Goal: Information Seeking & Learning: Learn about a topic

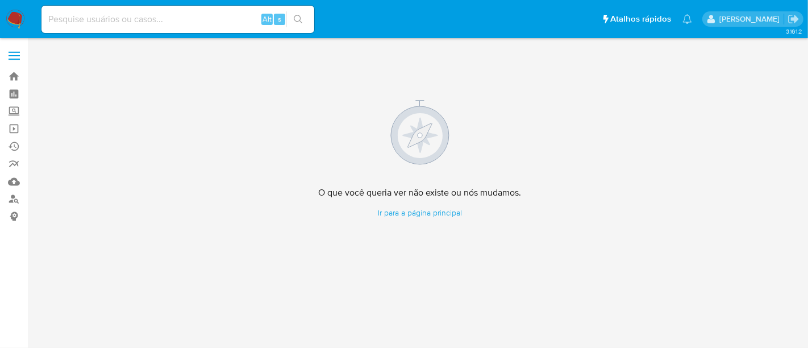
click at [195, 22] on input at bounding box center [177, 19] width 273 height 15
paste input "j1NICobhHjLOCCTz6IrjHI5U"
type input "j1NICobhHjLOCCTz6IrjHI5U"
click at [302, 20] on icon "search-icon" at bounding box center [298, 19] width 9 height 9
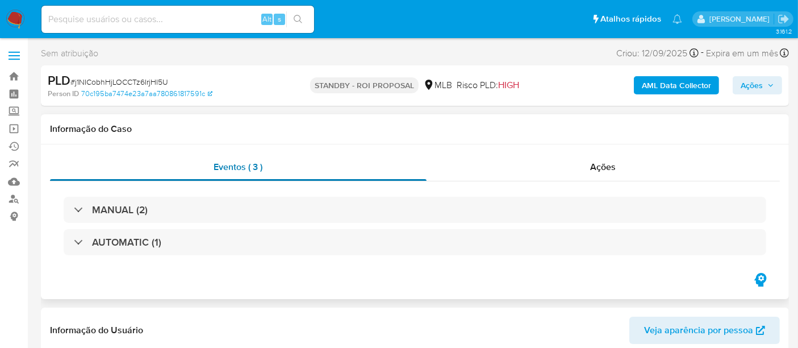
select select "10"
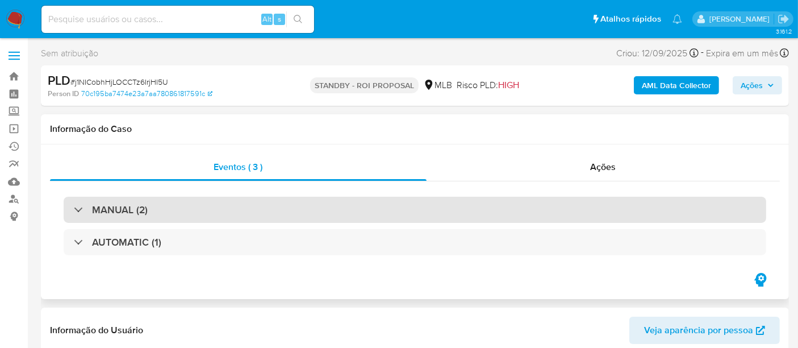
drag, startPoint x: 204, startPoint y: 205, endPoint x: 214, endPoint y: 207, distance: 10.4
click at [205, 205] on div "MANUAL (2)" at bounding box center [415, 210] width 703 height 26
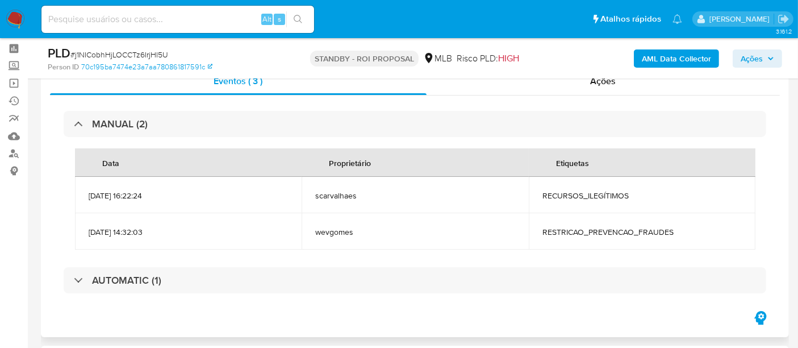
scroll to position [63, 0]
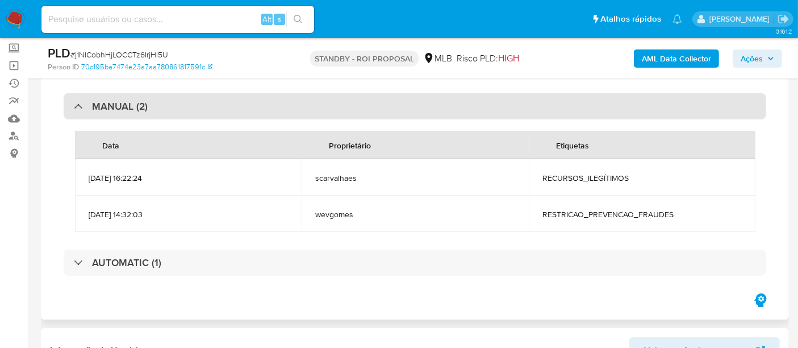
click at [159, 100] on div "MANUAL (2)" at bounding box center [415, 106] width 703 height 26
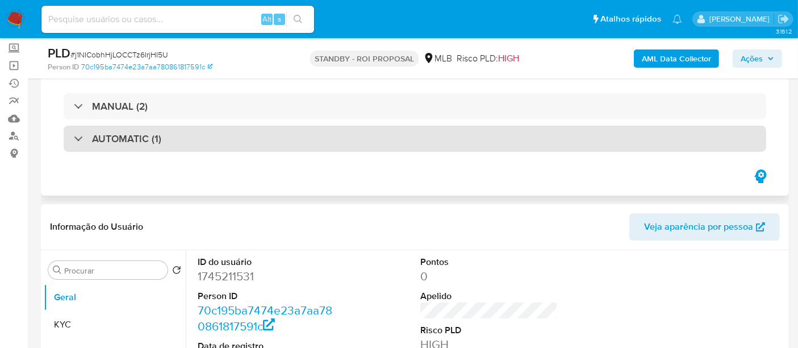
click at [205, 143] on div "AUTOMATIC (1)" at bounding box center [415, 139] width 703 height 26
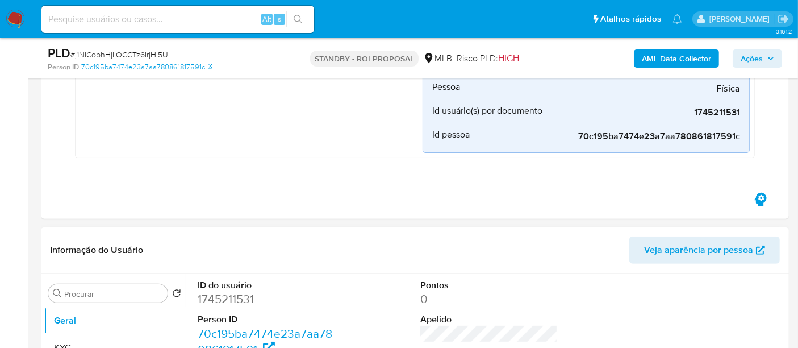
scroll to position [505, 0]
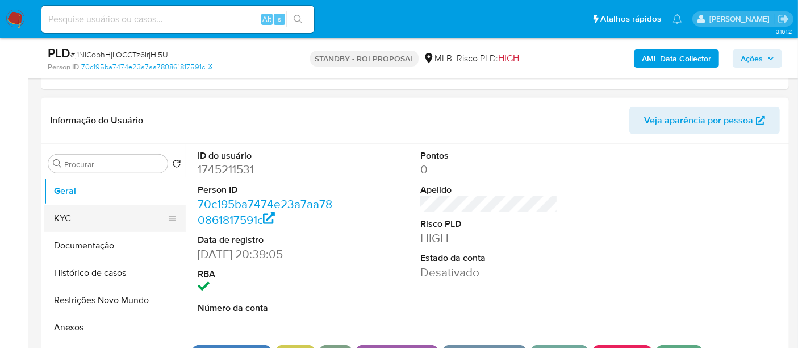
click at [74, 214] on button "KYC" at bounding box center [110, 218] width 133 height 27
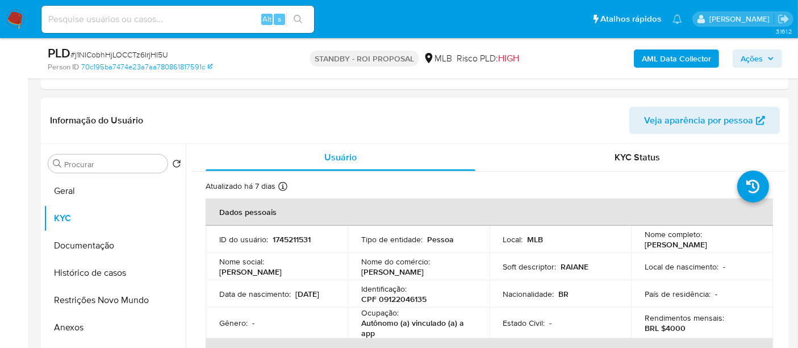
drag, startPoint x: 233, startPoint y: 298, endPoint x: 261, endPoint y: 299, distance: 28.4
click at [261, 299] on td "Data de nascimento : 20/11/2006" at bounding box center [277, 293] width 142 height 27
copy p "20/11/2006"
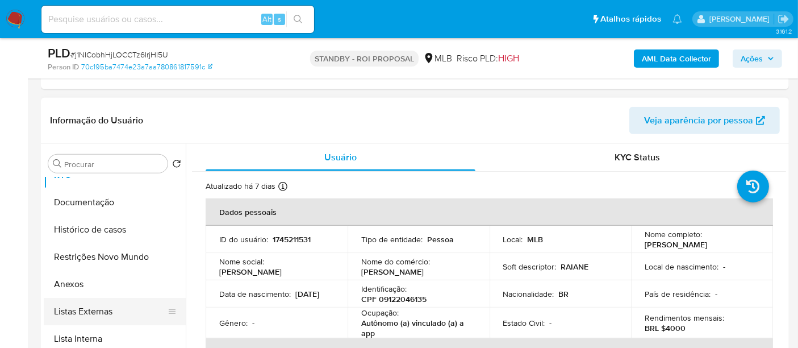
scroll to position [63, 0]
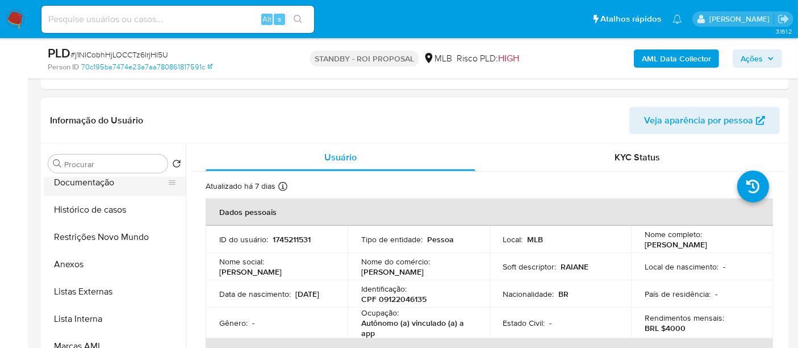
click at [86, 182] on button "Documentação" at bounding box center [110, 182] width 133 height 27
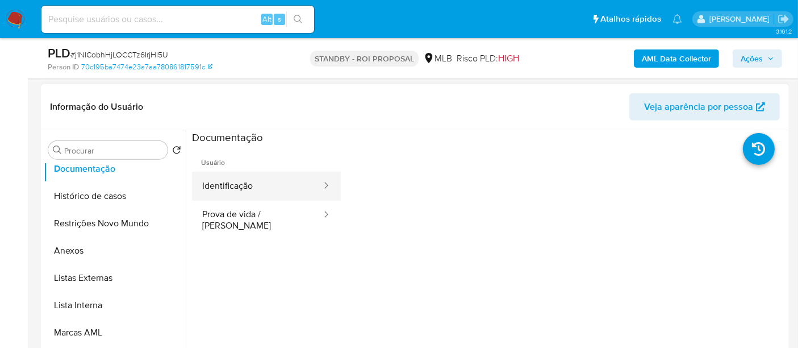
click at [242, 185] on button "Identificação" at bounding box center [257, 186] width 131 height 29
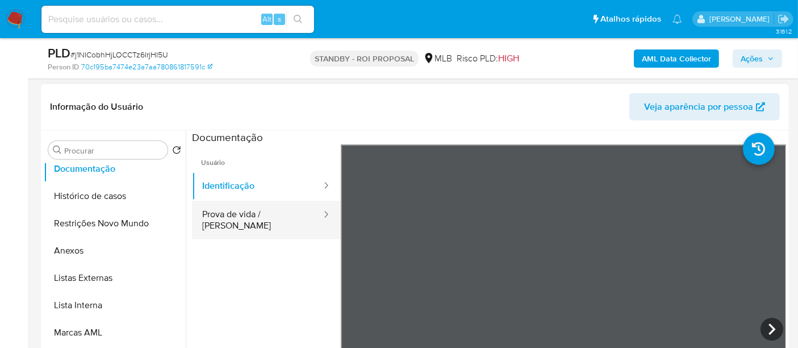
click at [238, 217] on button "Prova de vida / [PERSON_NAME]" at bounding box center [257, 220] width 131 height 39
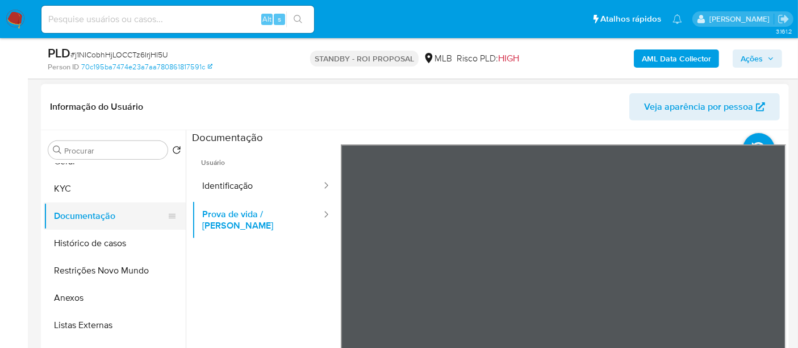
scroll to position [0, 0]
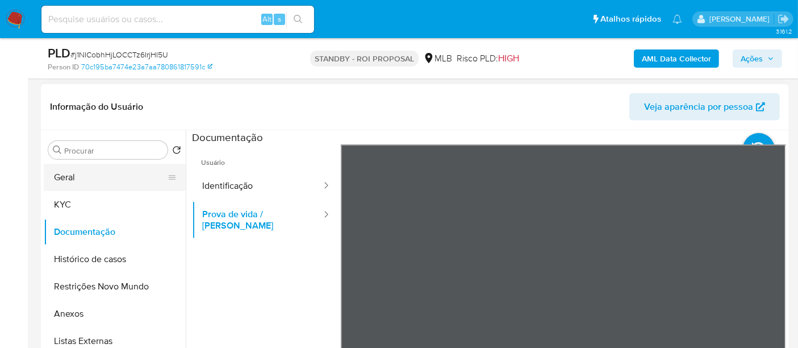
click at [69, 169] on button "Geral" at bounding box center [110, 177] width 133 height 27
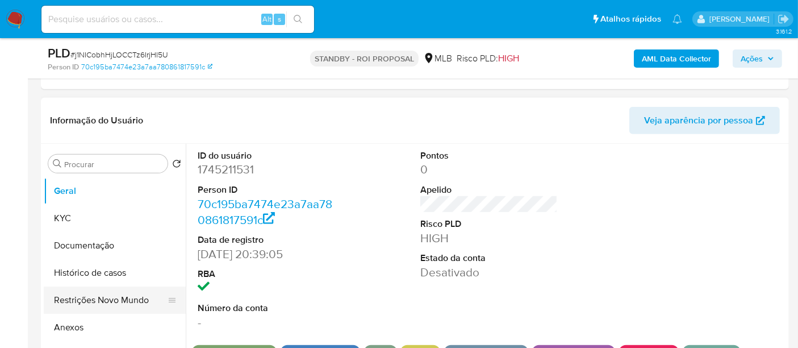
click at [99, 300] on button "Restrições Novo Mundo" at bounding box center [110, 299] width 133 height 27
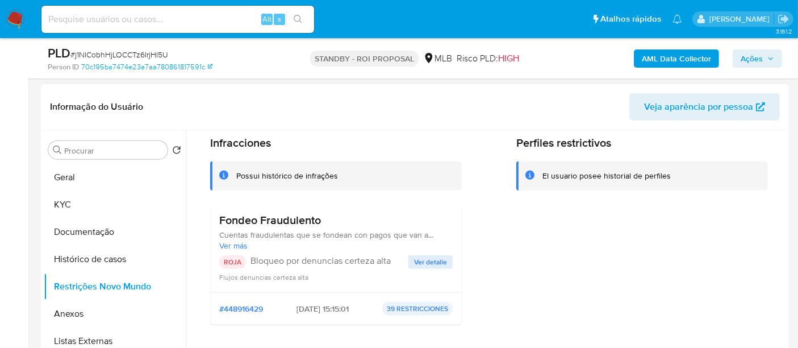
scroll to position [63, 0]
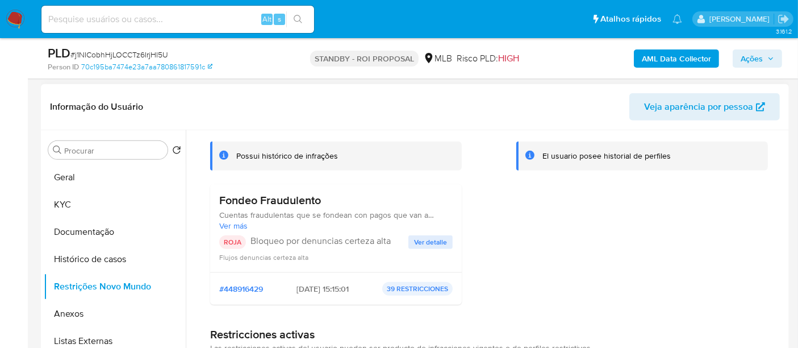
click at [430, 240] on span "Ver detalle" at bounding box center [430, 241] width 33 height 11
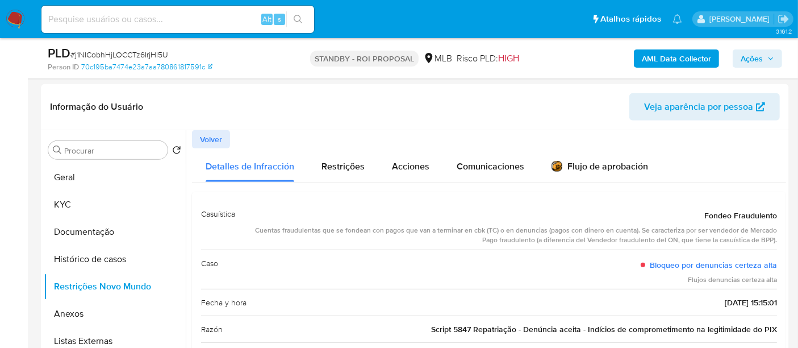
click at [198, 19] on input at bounding box center [177, 19] width 273 height 15
paste input "F8phjWwK7Hq5qpJiyUg6qMmp"
type input "F8phjWwK7Hq5qpJiyUg6qMmp"
click at [302, 15] on icon "search-icon" at bounding box center [298, 19] width 9 height 9
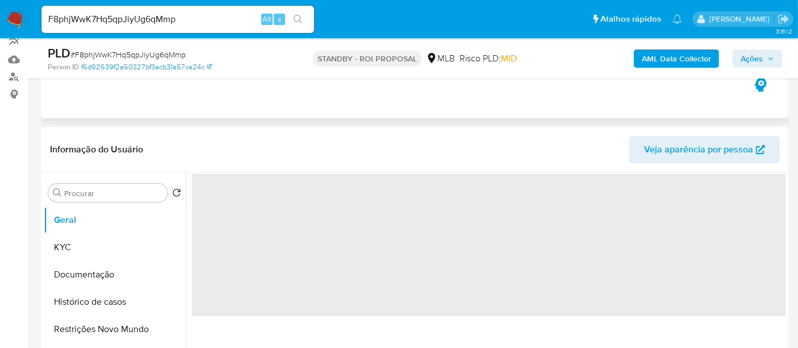
scroll to position [126, 0]
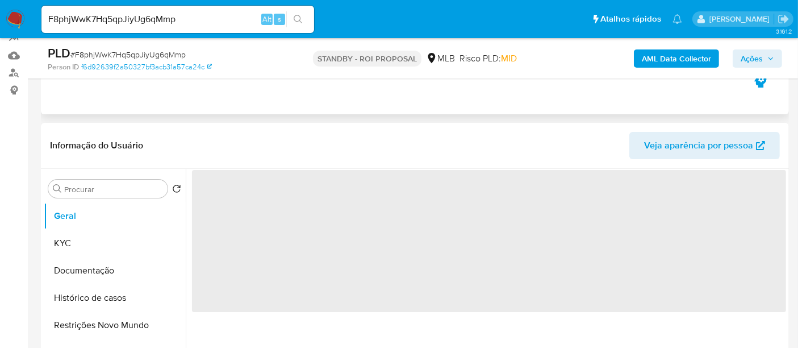
select select "10"
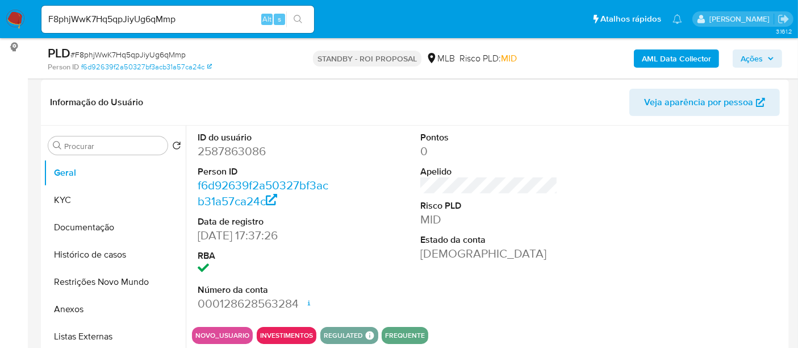
scroll to position [189, 0]
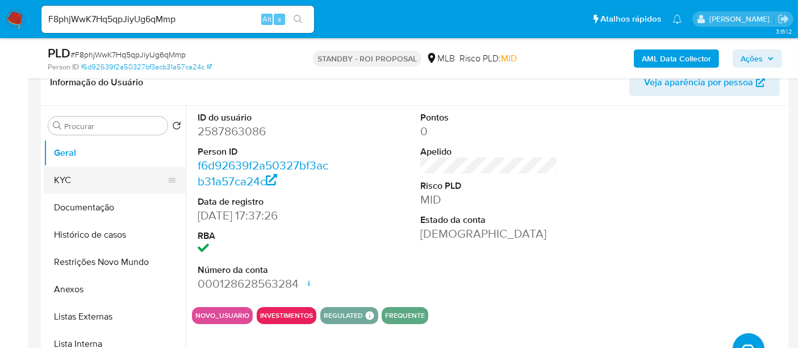
click at [69, 177] on button "KYC" at bounding box center [110, 180] width 133 height 27
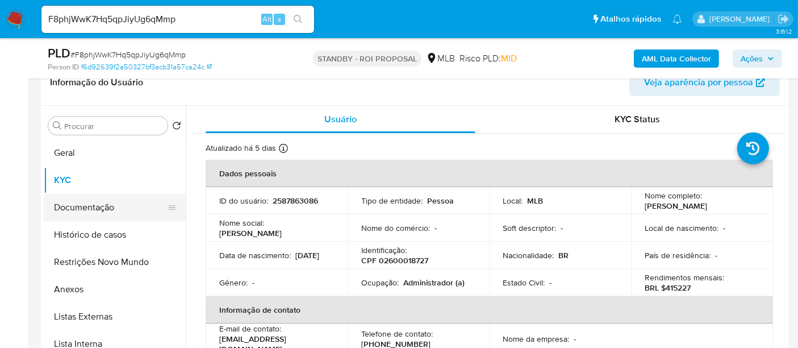
click at [75, 207] on button "Documentação" at bounding box center [110, 207] width 133 height 27
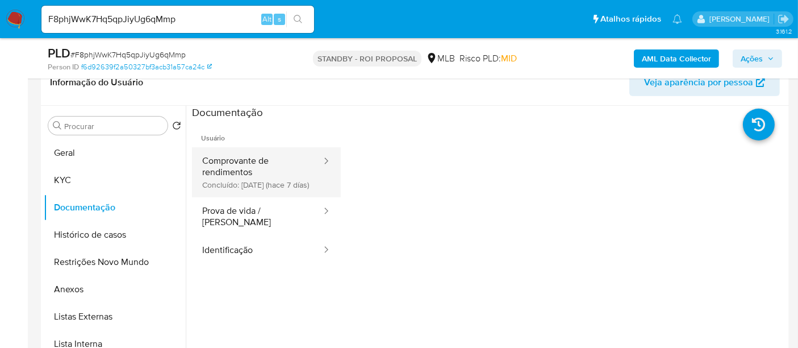
click at [231, 172] on button "Comprovante de rendimentos Concluído: 17/09/2025 (hace 7 días)" at bounding box center [257, 172] width 131 height 50
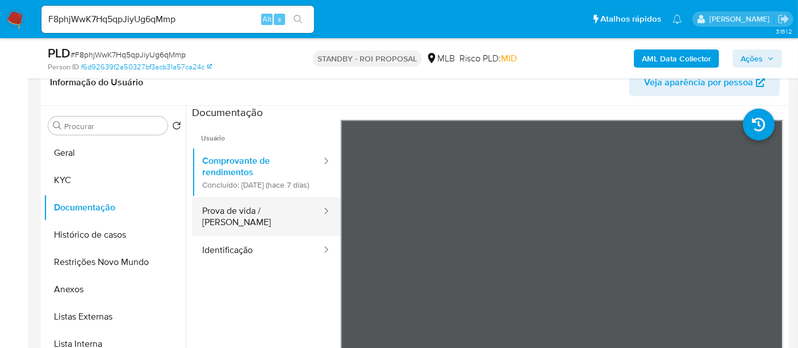
click at [249, 232] on button "Prova de vida / [PERSON_NAME]" at bounding box center [257, 216] width 131 height 39
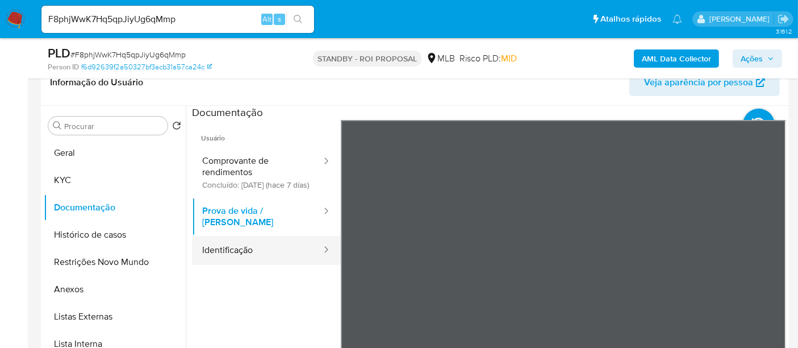
click at [217, 247] on button "Identificação" at bounding box center [257, 250] width 131 height 29
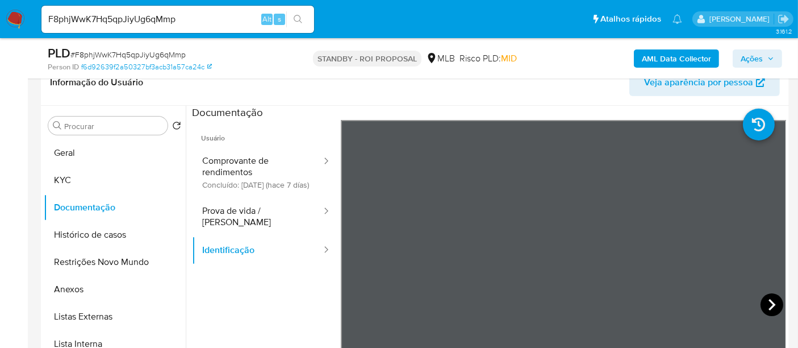
click at [772, 304] on icon at bounding box center [772, 304] width 23 height 23
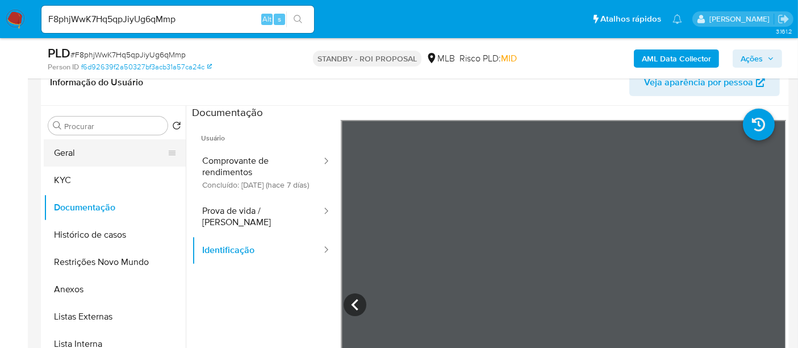
click at [81, 151] on button "Geral" at bounding box center [110, 152] width 133 height 27
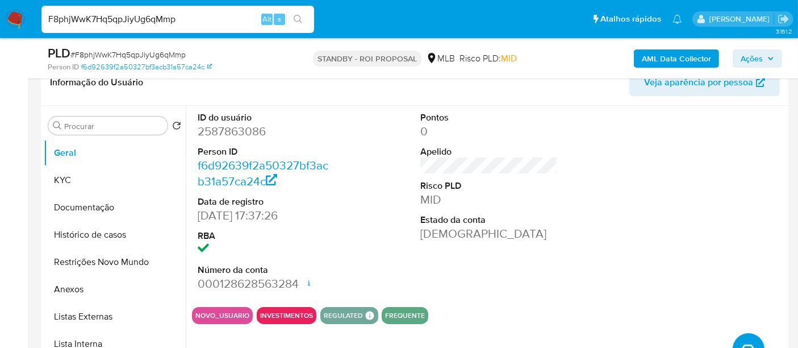
drag, startPoint x: 155, startPoint y: 20, endPoint x: 0, endPoint y: 20, distance: 154.6
click at [0, 20] on nav "Pausado Ver notificaciones F8phjWwK7Hq5qpJiyUg6qMmp Alt s Atalhos rápidos Presi…" at bounding box center [399, 19] width 798 height 38
paste input "r1RXazlRpwRrYEZhzqkpZ3ti"
type input "r1RXazlRpwRrYEZhzqkpZ3ti"
click at [297, 15] on icon "search-icon" at bounding box center [298, 19] width 9 height 9
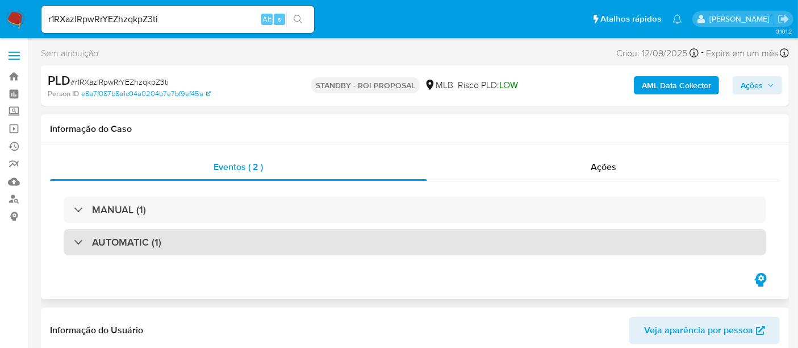
select select "10"
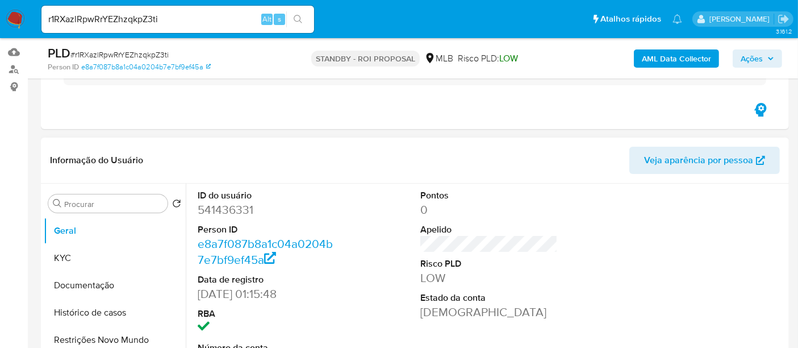
scroll to position [189, 0]
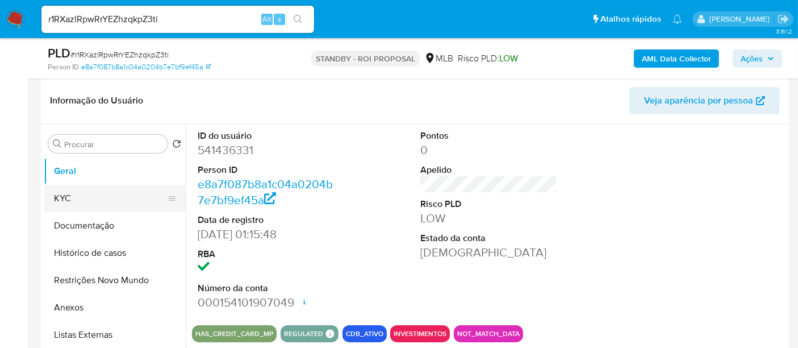
click at [78, 196] on button "KYC" at bounding box center [110, 198] width 133 height 27
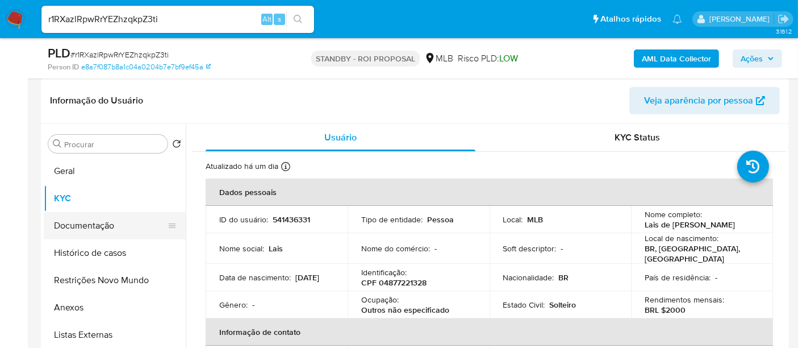
click at [87, 219] on button "Documentação" at bounding box center [110, 225] width 133 height 27
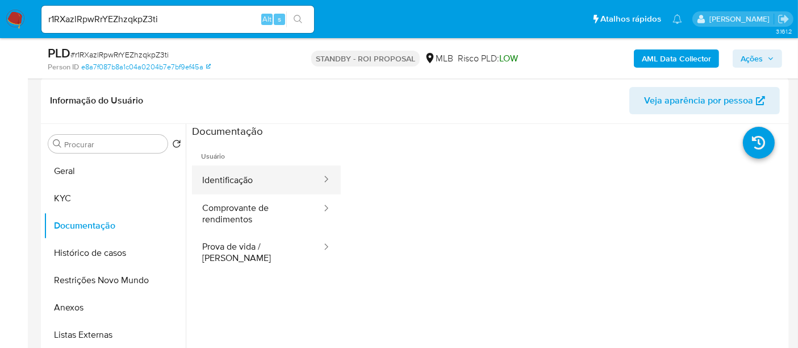
click at [234, 182] on button "Identificação" at bounding box center [257, 179] width 131 height 29
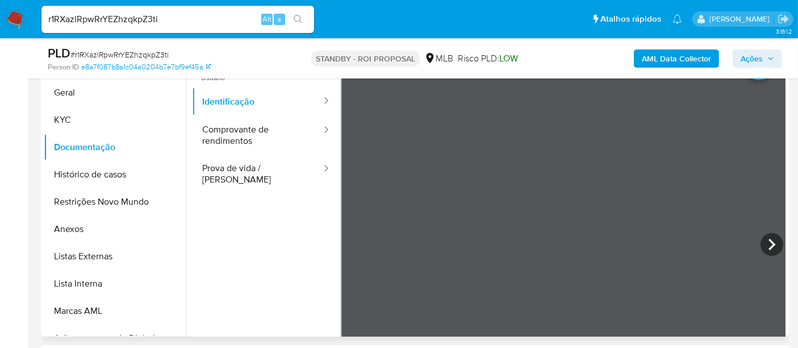
scroll to position [269, 0]
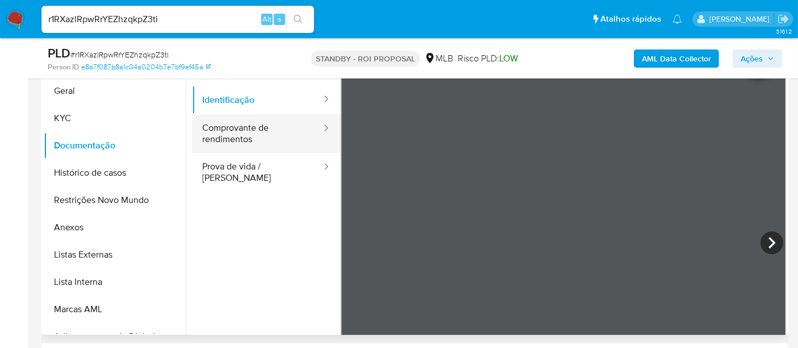
click at [253, 135] on button "Comprovante de rendimentos" at bounding box center [257, 133] width 131 height 39
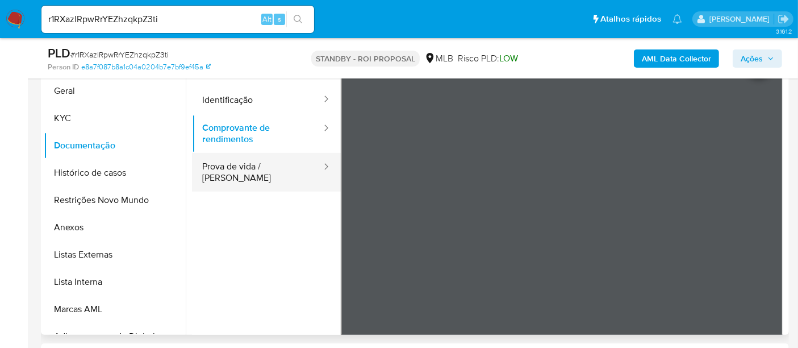
click at [253, 169] on button "Prova de vida / [PERSON_NAME]" at bounding box center [257, 172] width 131 height 39
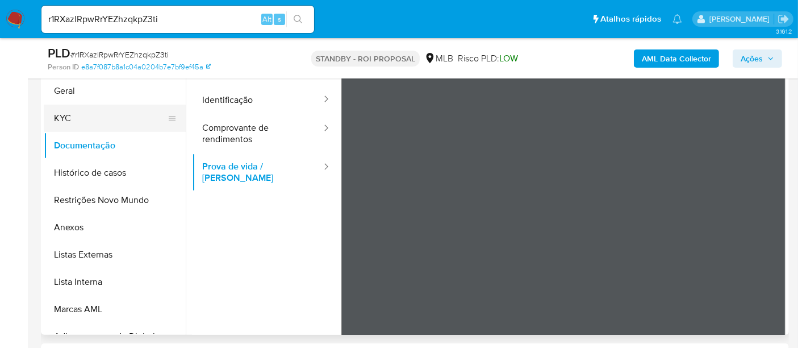
click at [78, 115] on button "KYC" at bounding box center [110, 118] width 133 height 27
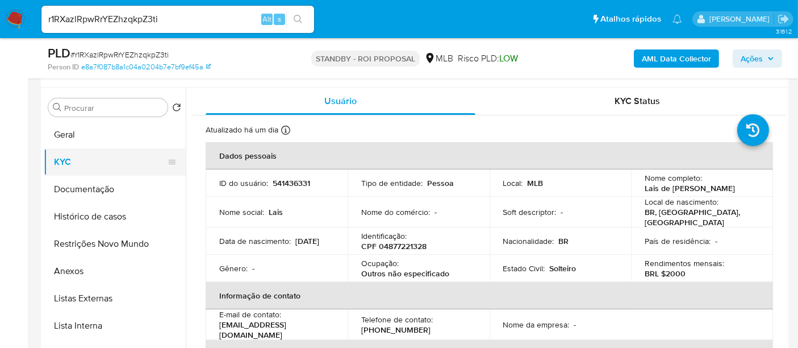
scroll to position [206, 0]
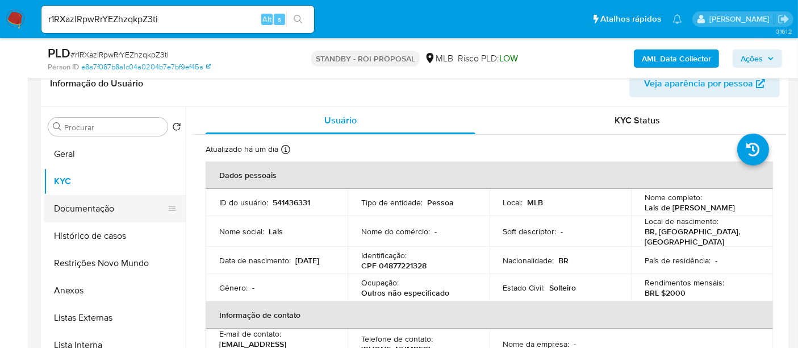
click at [91, 213] on button "Documentação" at bounding box center [110, 208] width 133 height 27
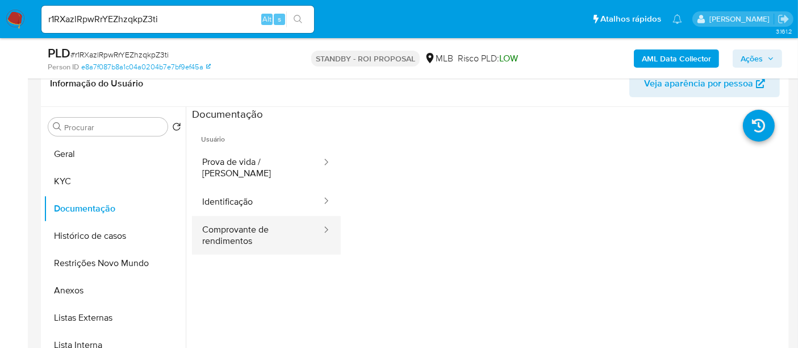
click at [251, 230] on button "Comprovante de rendimentos" at bounding box center [257, 235] width 131 height 39
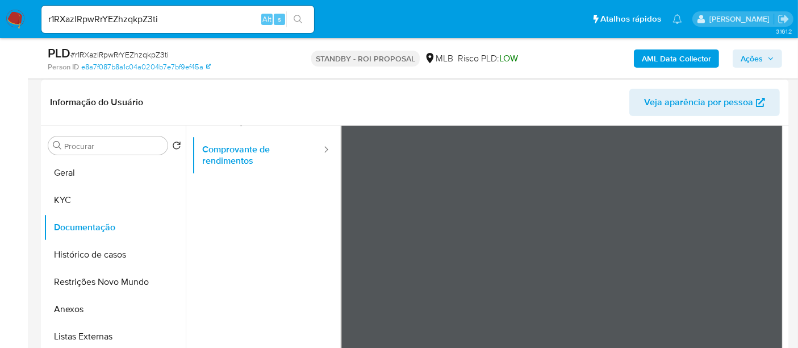
scroll to position [189, 0]
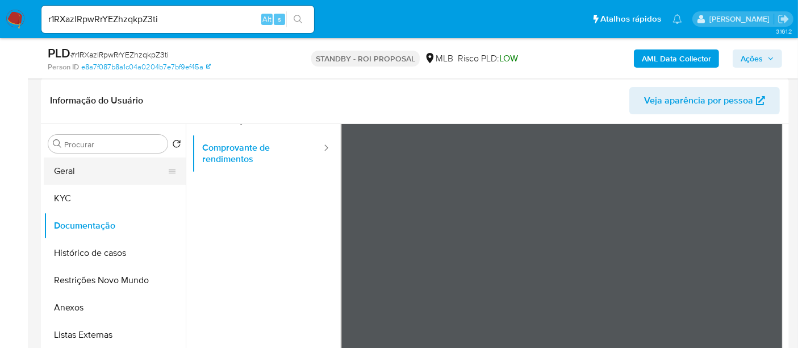
click at [81, 169] on button "Geral" at bounding box center [110, 170] width 133 height 27
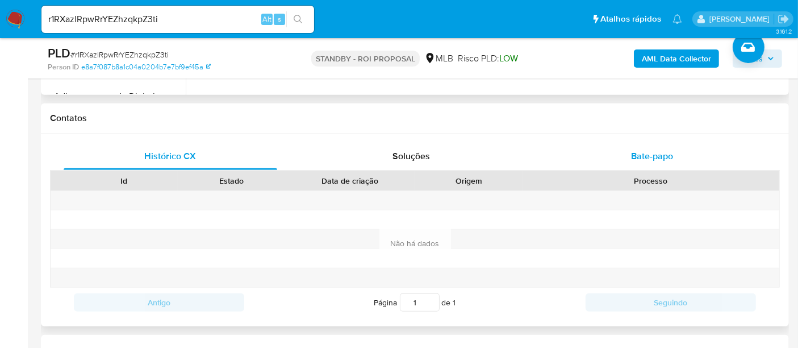
scroll to position [513, 0]
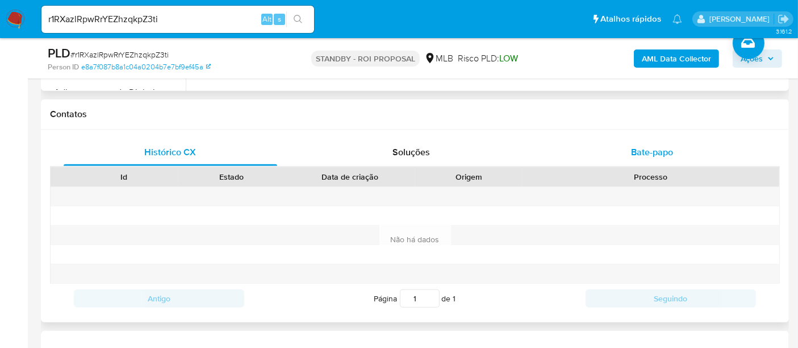
click at [665, 156] on span "Bate-papo" at bounding box center [652, 151] width 42 height 13
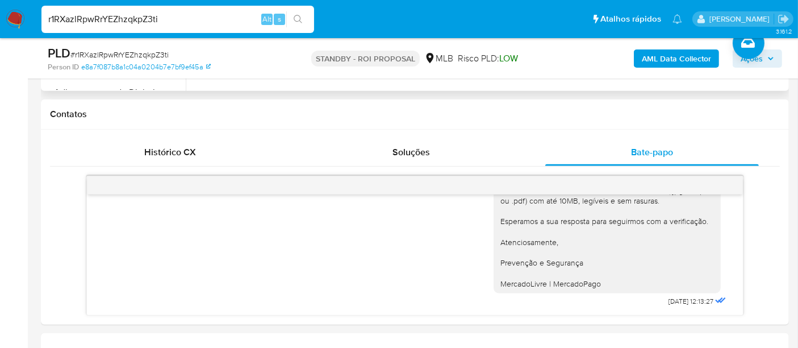
drag, startPoint x: 175, startPoint y: 17, endPoint x: 0, endPoint y: 34, distance: 175.8
click at [0, 34] on nav "Pausado Ver notificaciones r1RXazlRpwRrYEZhzqkpZ3ti Alt s Atalhos rápidos Presi…" at bounding box center [399, 19] width 798 height 38
paste input "H4Wwm5unw1BPnafC7IIjfsXU"
type input "H4Wwm5unw1BPnafC7IIjfsXU"
click at [302, 17] on icon "search-icon" at bounding box center [298, 19] width 9 height 9
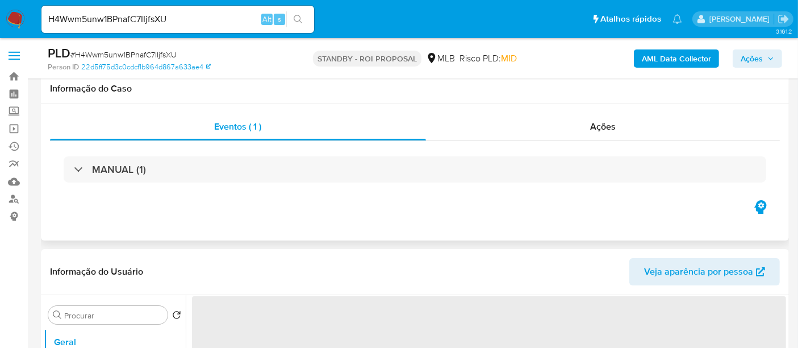
scroll to position [126, 0]
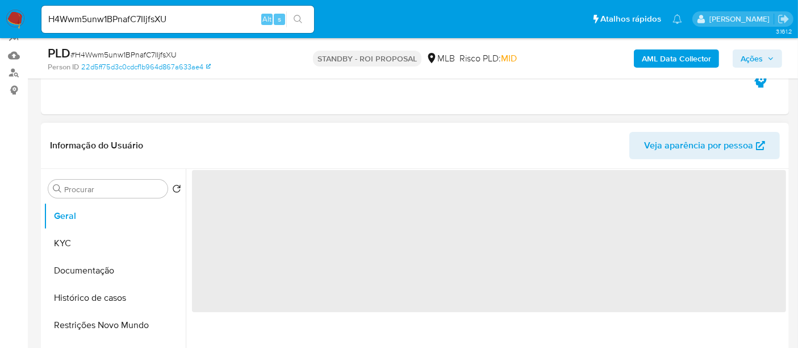
select select "10"
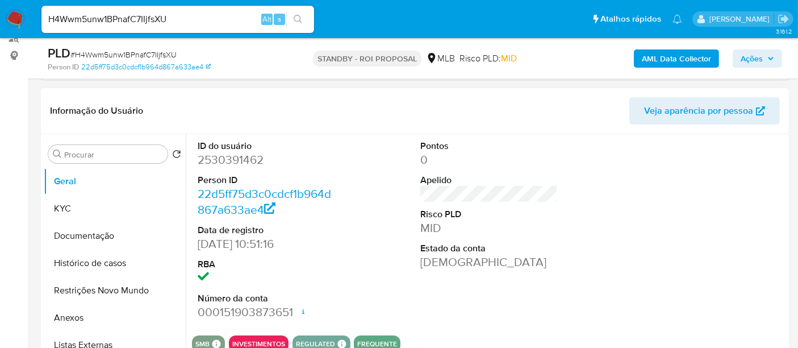
scroll to position [189, 0]
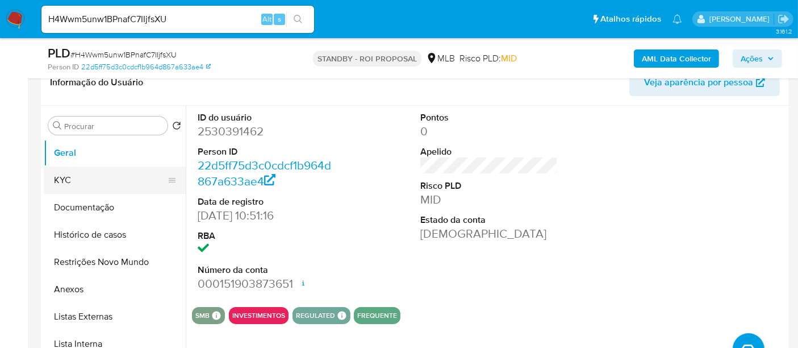
click at [74, 178] on button "KYC" at bounding box center [110, 180] width 133 height 27
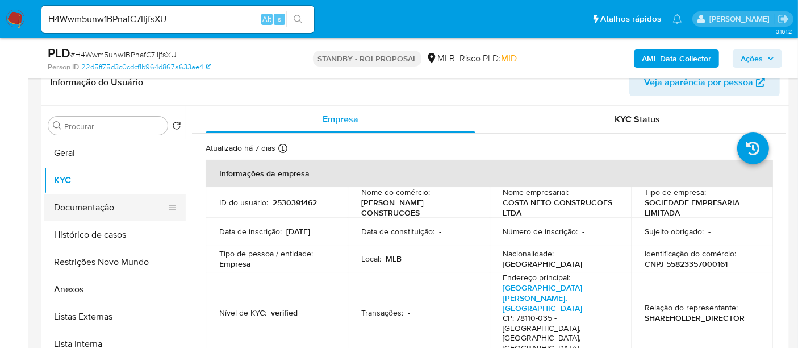
click at [106, 207] on button "Documentação" at bounding box center [110, 207] width 133 height 27
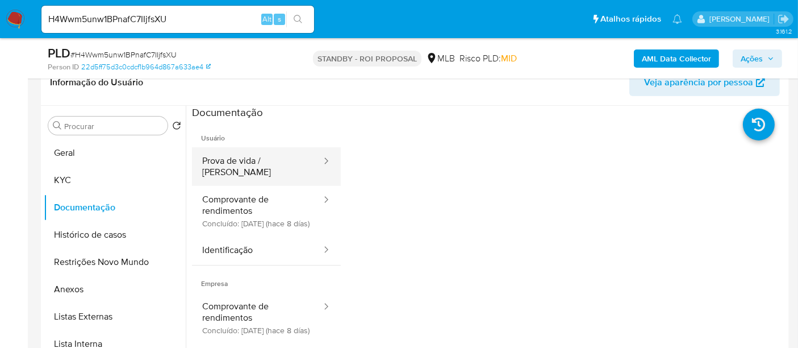
click at [249, 165] on button "Prova de vida / [PERSON_NAME]" at bounding box center [257, 166] width 131 height 39
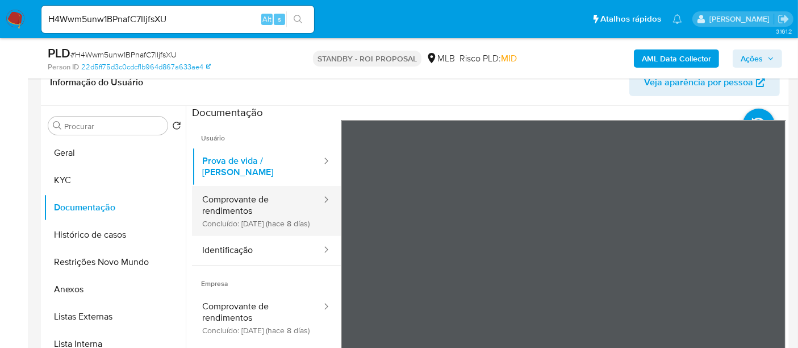
drag, startPoint x: 260, startPoint y: 192, endPoint x: 267, endPoint y: 193, distance: 6.9
click at [260, 192] on button "Comprovante de rendimentos Concluído: 17/09/2025 (hace 8 días)" at bounding box center [257, 211] width 131 height 50
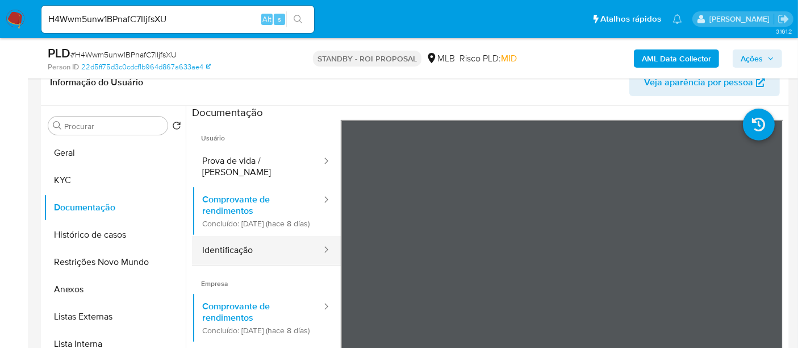
click at [230, 253] on button "Identificação" at bounding box center [257, 250] width 131 height 29
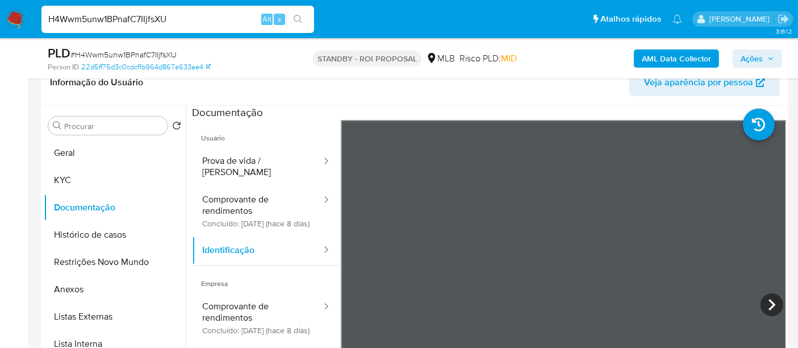
drag, startPoint x: 178, startPoint y: 22, endPoint x: 0, endPoint y: 20, distance: 178.4
click at [0, 20] on nav "Pausado Ver notificaciones H4Wwm5unw1BPnafC7IIjfsXU Alt s Atalhos rápidos Presi…" at bounding box center [399, 19] width 798 height 38
paste input "lE6uuWIfLYih6HsBBJLDV4Ae"
type input "lE6uuWIfLYih6HsBBJLDV4Ae"
click at [295, 20] on icon "search-icon" at bounding box center [298, 19] width 9 height 9
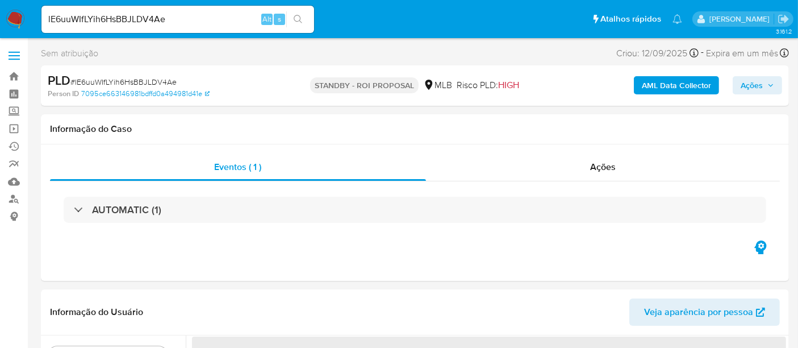
select select "10"
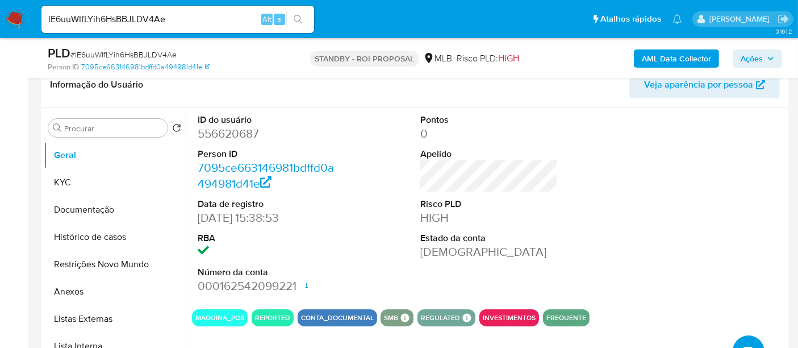
scroll to position [189, 0]
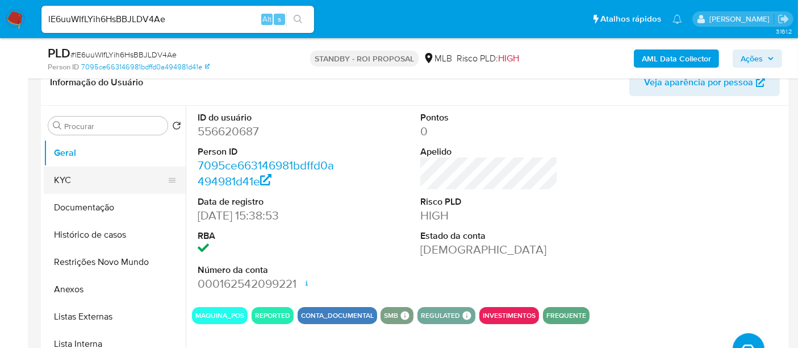
click at [64, 176] on button "KYC" at bounding box center [110, 180] width 133 height 27
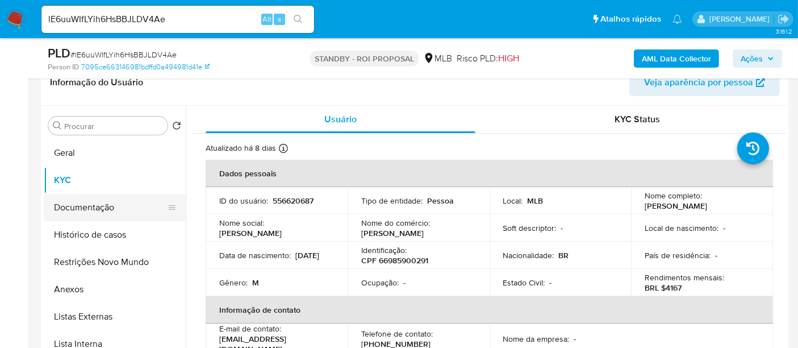
click at [82, 202] on button "Documentação" at bounding box center [110, 207] width 133 height 27
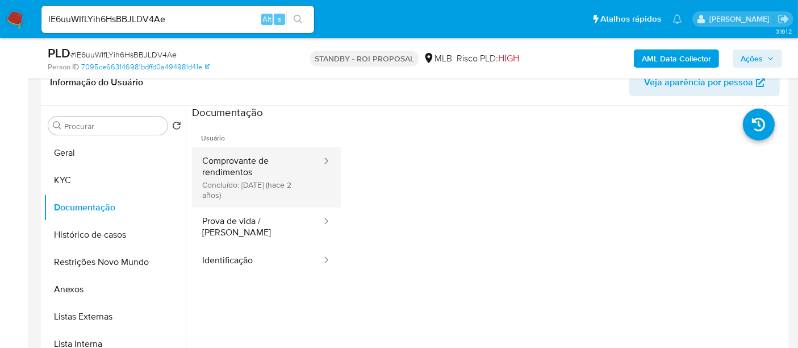
click at [251, 167] on button "Comprovante de rendimentos Concluído: 03/11/2023 (hace 2 años)" at bounding box center [257, 177] width 131 height 60
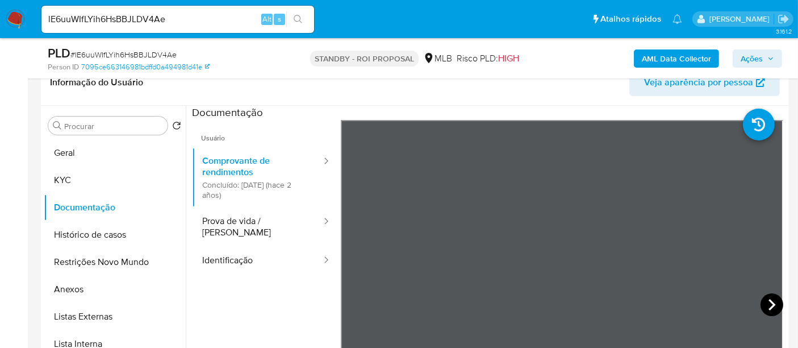
click at [769, 300] on icon at bounding box center [772, 304] width 23 height 23
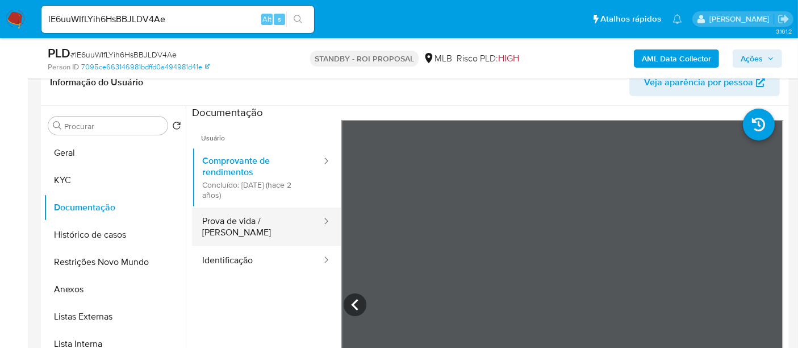
drag, startPoint x: 239, startPoint y: 216, endPoint x: 326, endPoint y: 218, distance: 87.0
click at [240, 217] on button "Prova de vida / [PERSON_NAME]" at bounding box center [257, 226] width 131 height 39
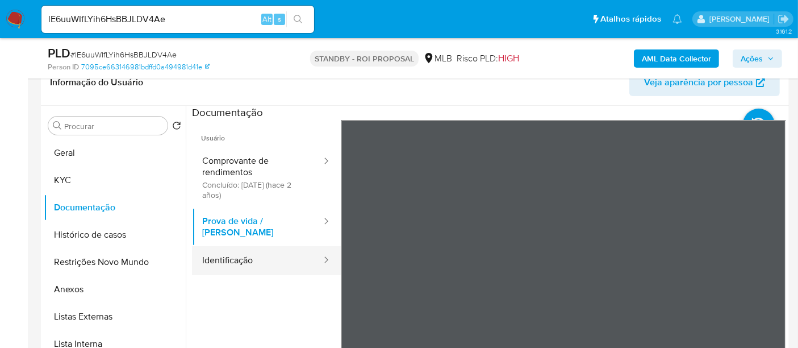
click at [248, 255] on button "Identificação" at bounding box center [257, 260] width 131 height 29
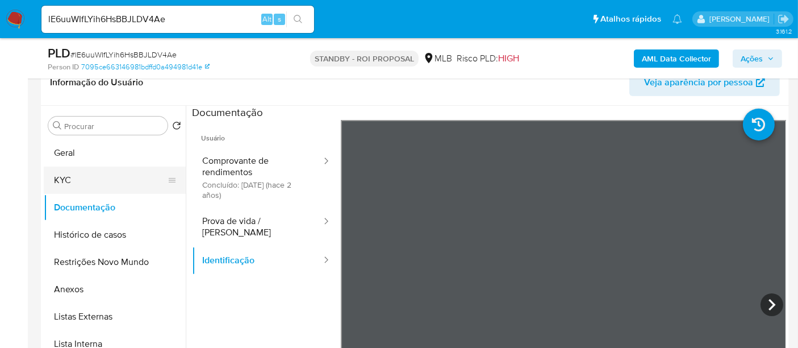
click at [55, 179] on button "KYC" at bounding box center [110, 180] width 133 height 27
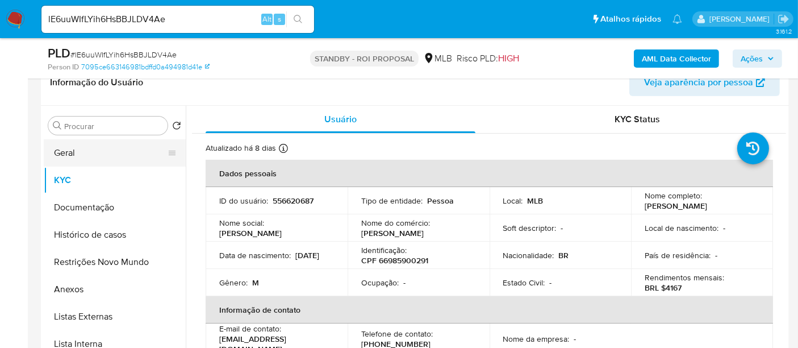
click at [81, 154] on button "Geral" at bounding box center [110, 152] width 133 height 27
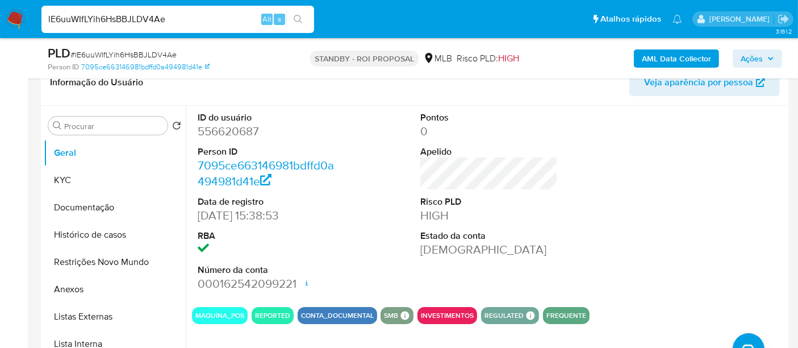
drag, startPoint x: 173, startPoint y: 20, endPoint x: 0, endPoint y: 21, distance: 172.8
click at [0, 21] on nav "Pausado Ver notificaciones lE6uuWIfLYih6HsBBJLDV4Ae Alt s Atalhos rápidos Presi…" at bounding box center [399, 19] width 798 height 38
paste input "SzF0MOVEcAzaRkfjKqEPwsj"
type input "lSzF0MOVEcAzaRkfjKqEPwsj"
click at [297, 18] on icon "search-icon" at bounding box center [298, 19] width 9 height 9
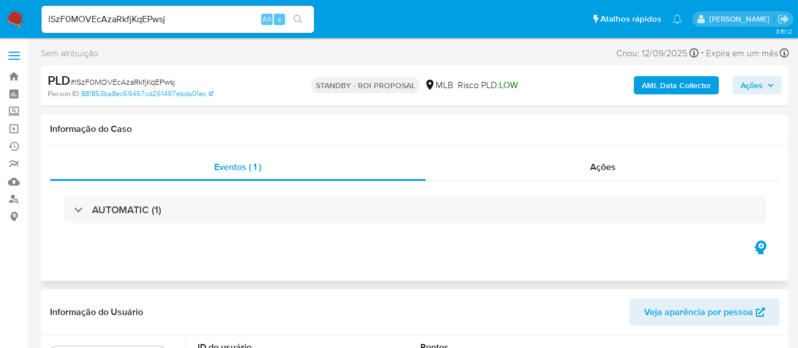
select select "10"
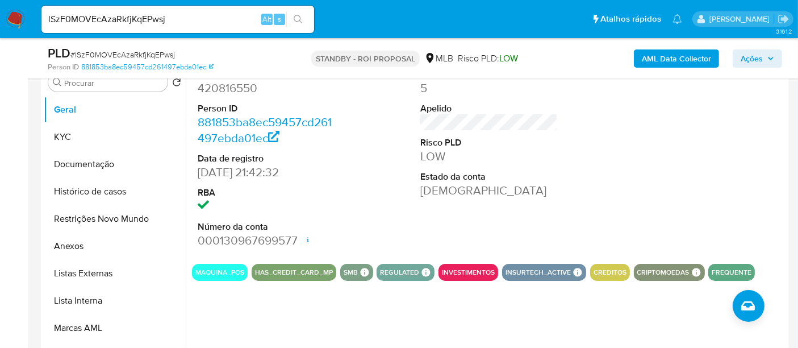
scroll to position [252, 0]
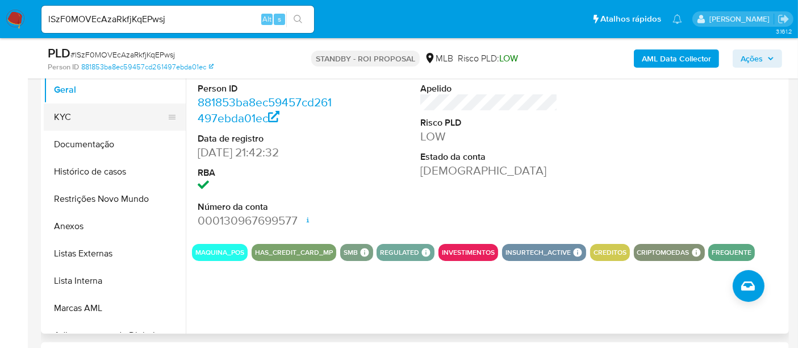
click at [75, 116] on button "KYC" at bounding box center [110, 116] width 133 height 27
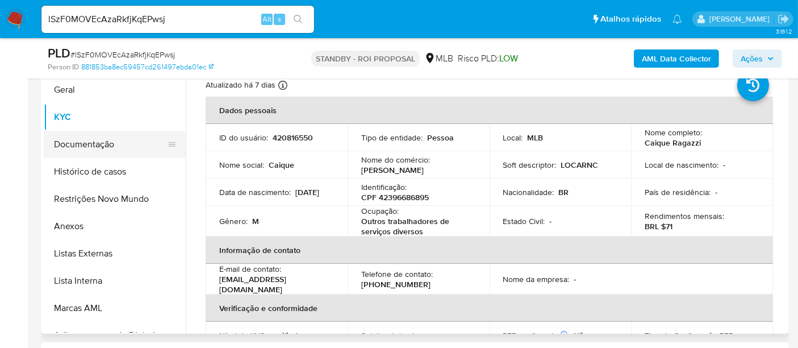
click at [81, 142] on button "Documentação" at bounding box center [110, 144] width 133 height 27
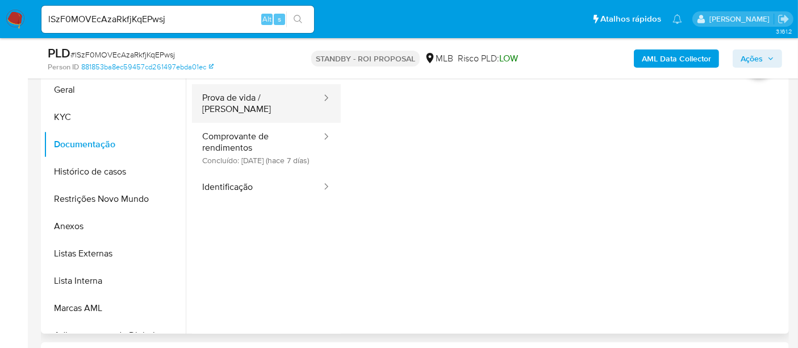
click at [253, 102] on button "Prova de vida / [PERSON_NAME]" at bounding box center [257, 103] width 131 height 39
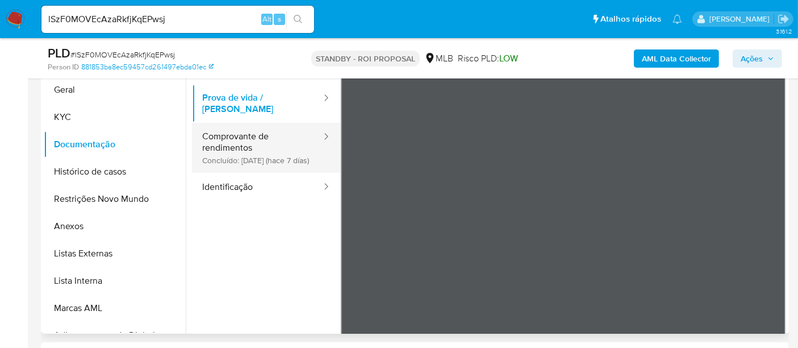
click at [224, 134] on button "Comprovante de rendimentos Concluído: 18/09/2025 (hace 7 días)" at bounding box center [257, 148] width 131 height 50
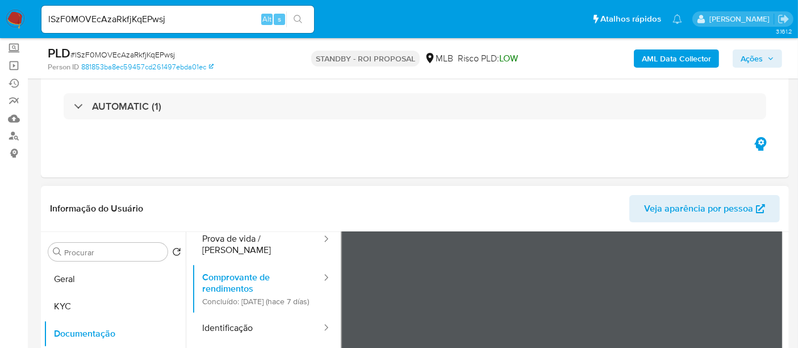
scroll to position [99, 0]
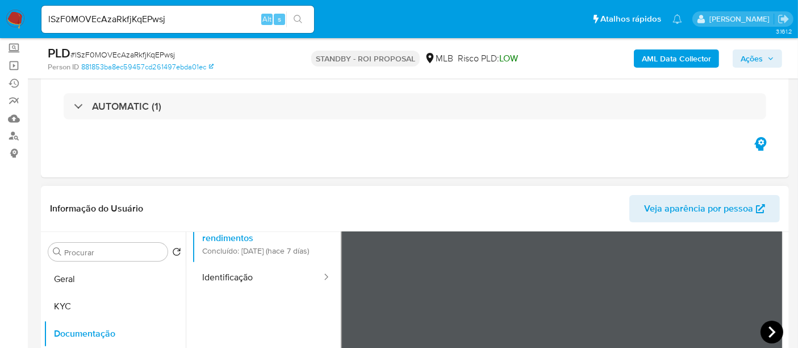
click at [768, 330] on icon at bounding box center [772, 332] width 23 height 23
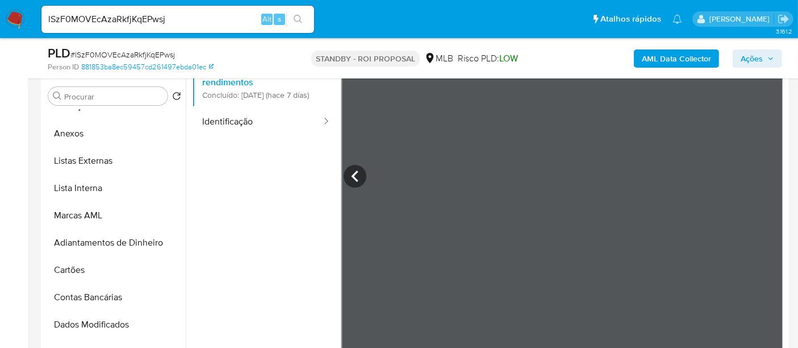
scroll to position [0, 0]
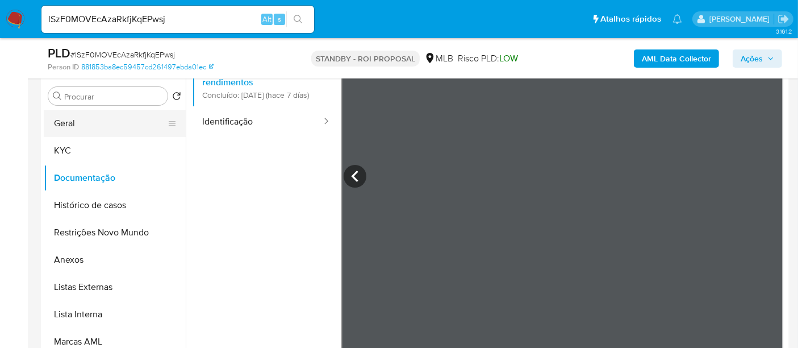
click at [68, 119] on button "Geral" at bounding box center [110, 123] width 133 height 27
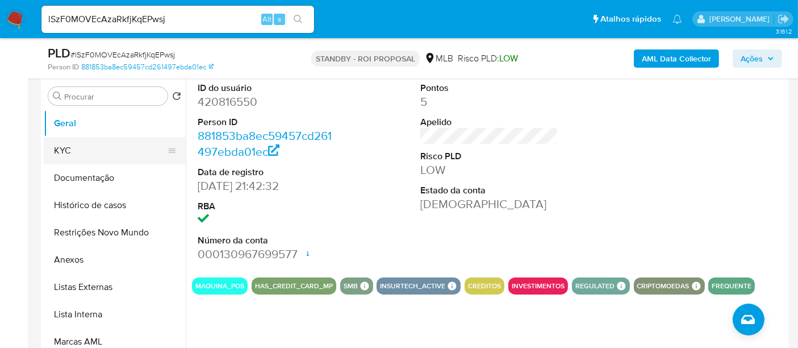
click at [66, 144] on button "KYC" at bounding box center [110, 150] width 133 height 27
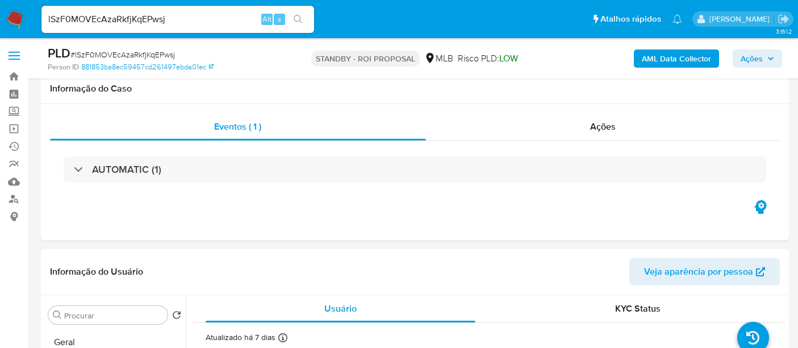
select select "10"
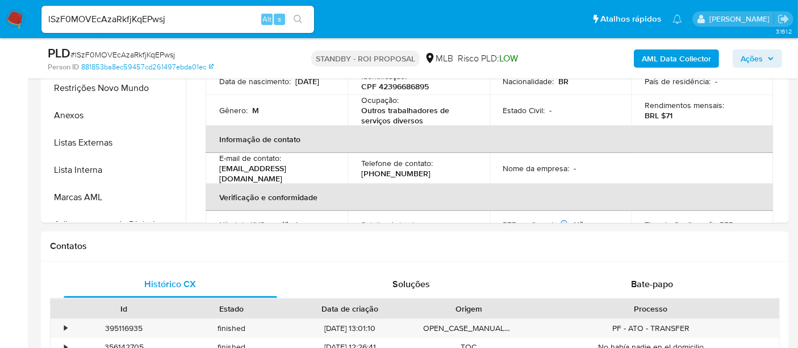
scroll to position [359, 0]
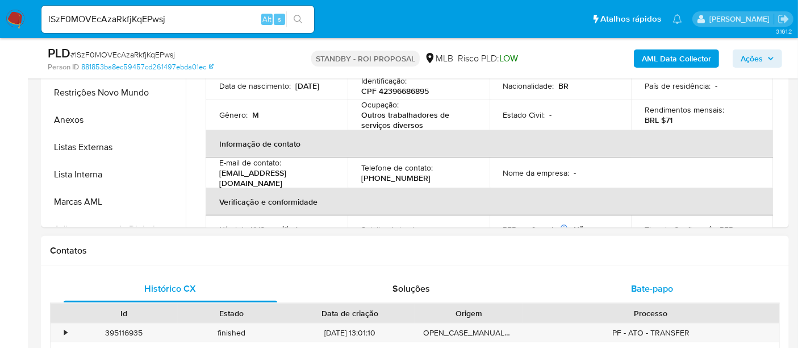
click at [660, 283] on span "Bate-papo" at bounding box center [652, 288] width 42 height 13
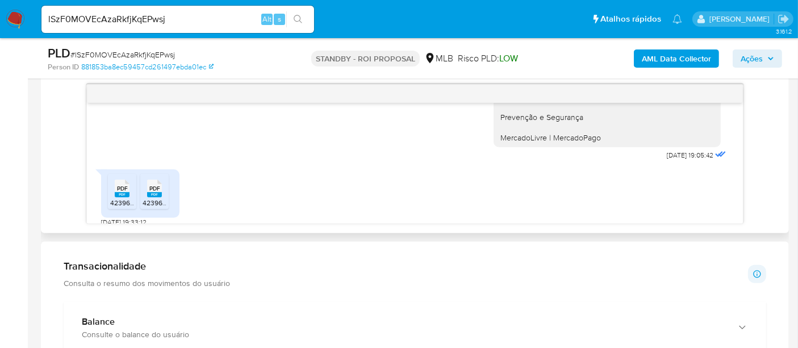
scroll to position [248, 0]
click at [121, 184] on span "PDF" at bounding box center [122, 186] width 11 height 7
click at [159, 190] on rect at bounding box center [154, 192] width 15 height 5
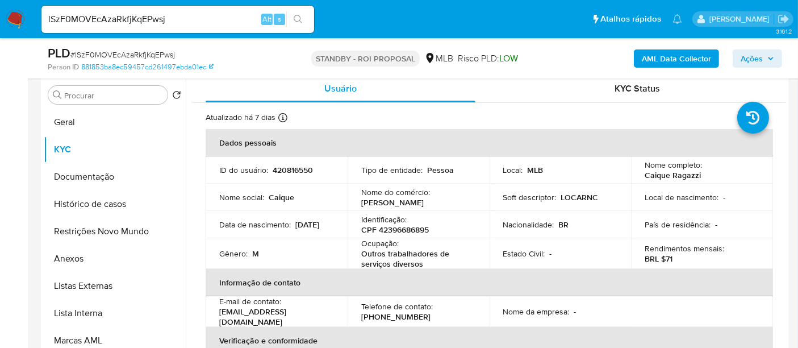
scroll to position [207, 0]
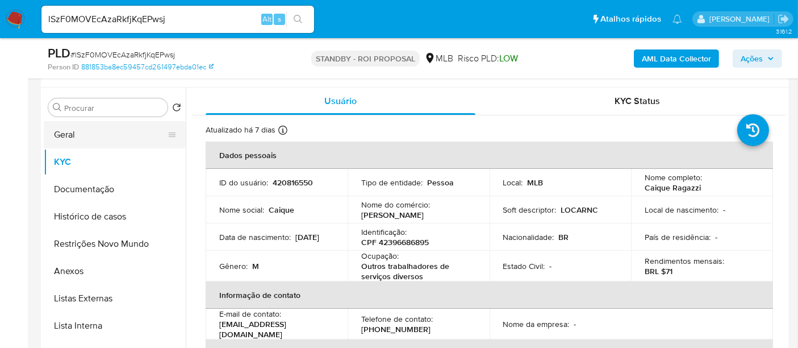
click at [63, 135] on button "Geral" at bounding box center [110, 134] width 133 height 27
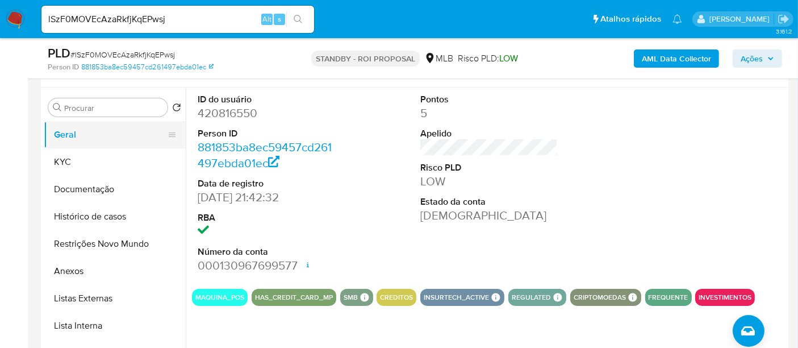
click at [77, 134] on button "Geral" at bounding box center [110, 134] width 133 height 27
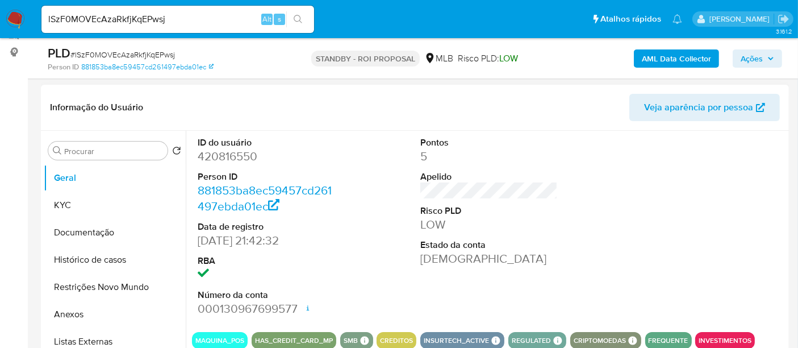
scroll to position [144, 0]
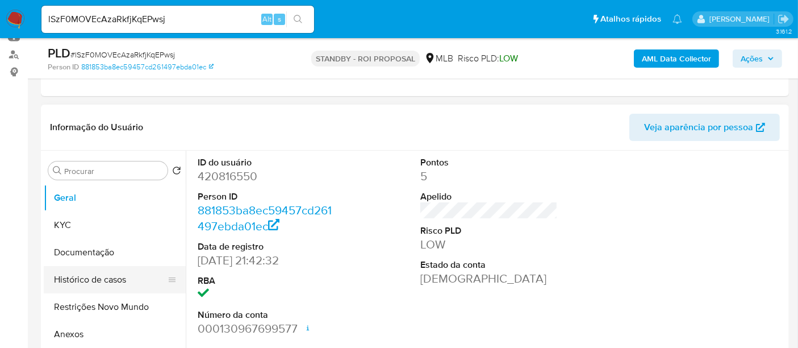
click at [91, 278] on button "Histórico de casos" at bounding box center [110, 279] width 133 height 27
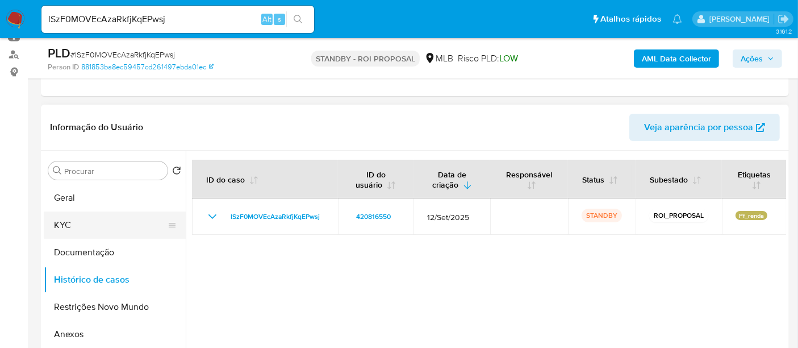
click at [92, 224] on button "KYC" at bounding box center [110, 224] width 133 height 27
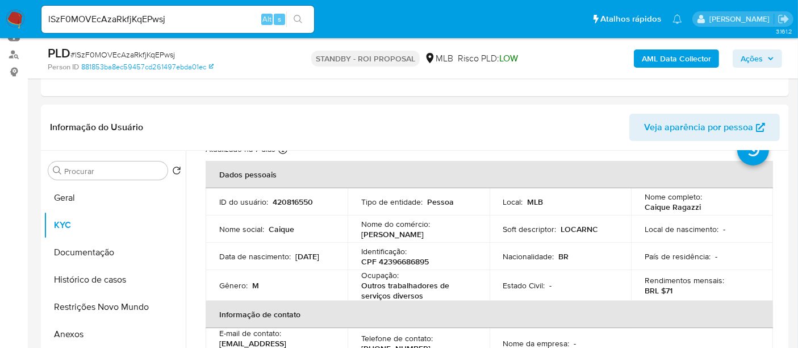
scroll to position [63, 0]
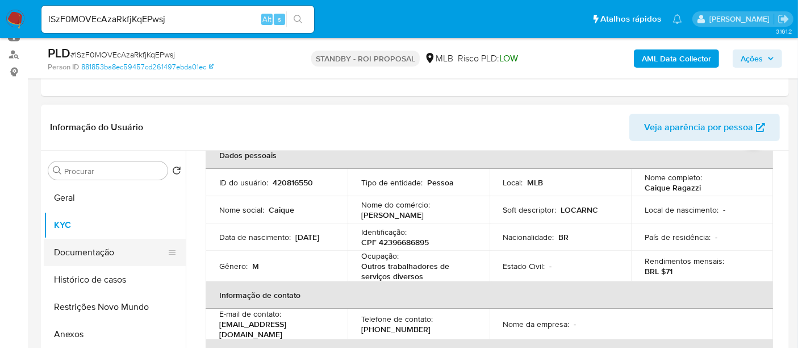
click at [105, 252] on button "Documentação" at bounding box center [110, 252] width 133 height 27
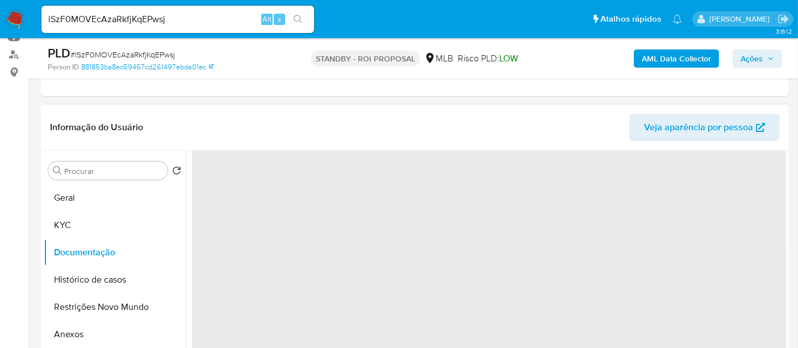
scroll to position [0, 0]
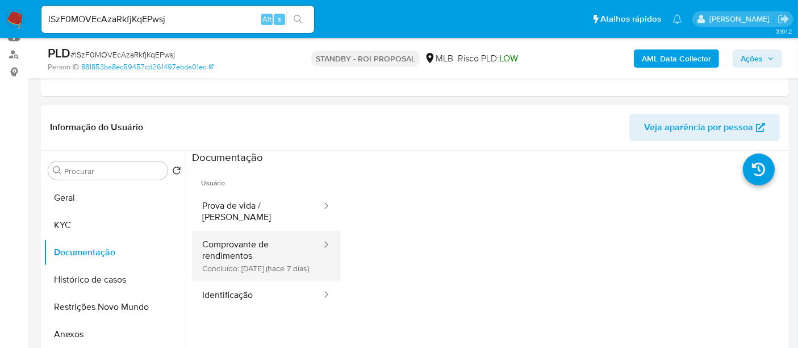
click at [267, 242] on button "Comprovante de rendimentos Concluído: 18/09/2025 (hace 7 días)" at bounding box center [257, 256] width 131 height 50
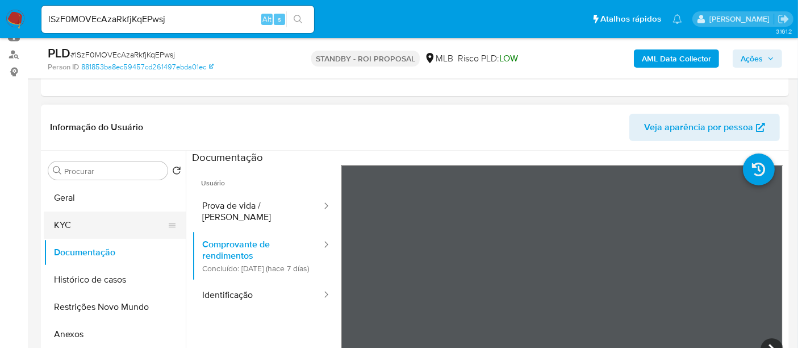
click at [81, 221] on button "KYC" at bounding box center [110, 224] width 133 height 27
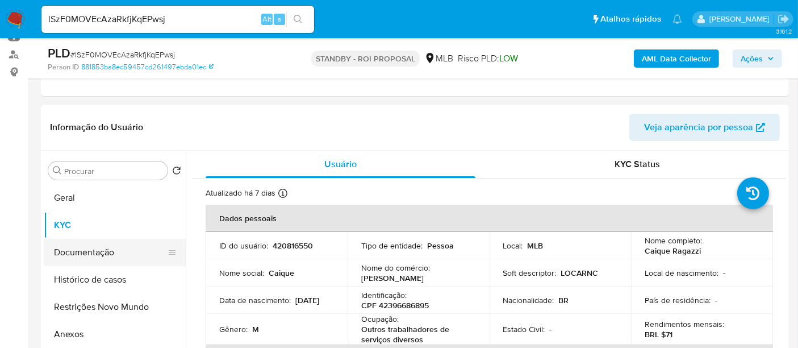
click at [86, 251] on button "Documentação" at bounding box center [110, 252] width 133 height 27
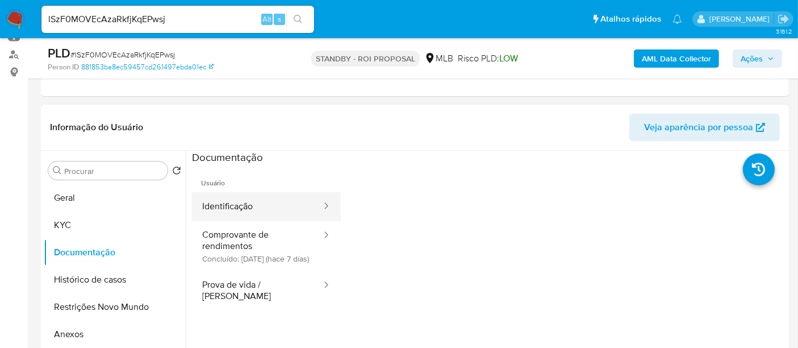
click at [240, 203] on button "Identificação" at bounding box center [257, 206] width 131 height 29
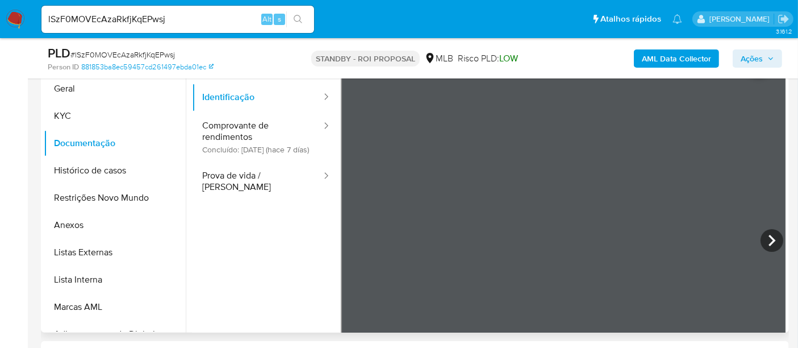
scroll to position [235, 0]
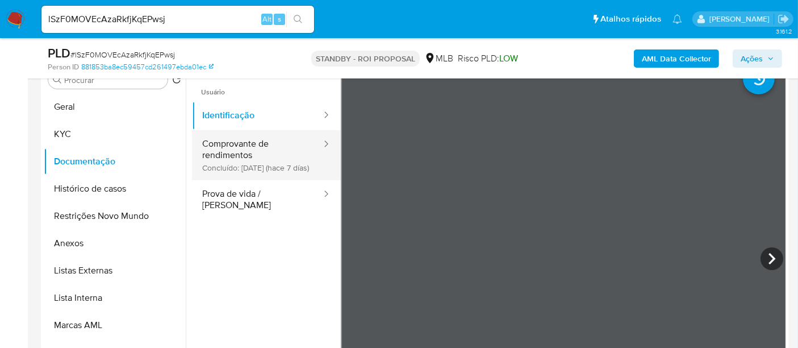
click at [229, 137] on button "Comprovante de rendimentos Concluído: 18/09/2025 (hace 7 días)" at bounding box center [257, 155] width 131 height 50
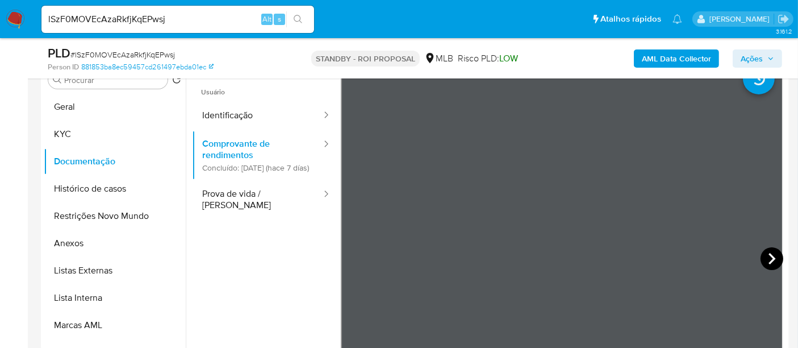
click at [763, 256] on icon at bounding box center [772, 258] width 23 height 23
click at [61, 106] on button "Geral" at bounding box center [110, 106] width 133 height 27
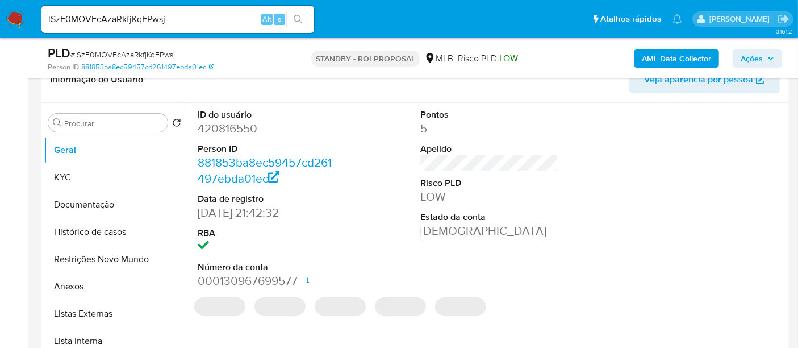
scroll to position [172, 0]
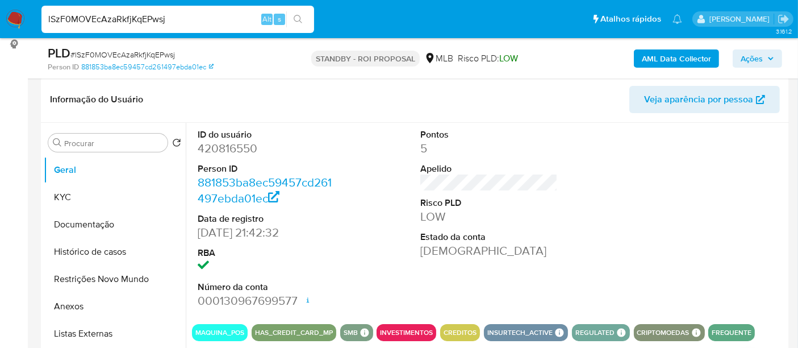
drag, startPoint x: 161, startPoint y: 20, endPoint x: 0, endPoint y: 30, distance: 161.1
click at [0, 30] on nav "Pausado Ver notificaciones lSzF0MOVEcAzaRkfjKqEPwsj Alt s Atalhos rápidos Presi…" at bounding box center [399, 19] width 798 height 38
paste input "fyoWN93CUNz8AEbyDyHQnLKC"
type input "fyoWN93CUNz8AEbyDyHQnLKC"
click at [298, 15] on icon "search-icon" at bounding box center [298, 19] width 9 height 9
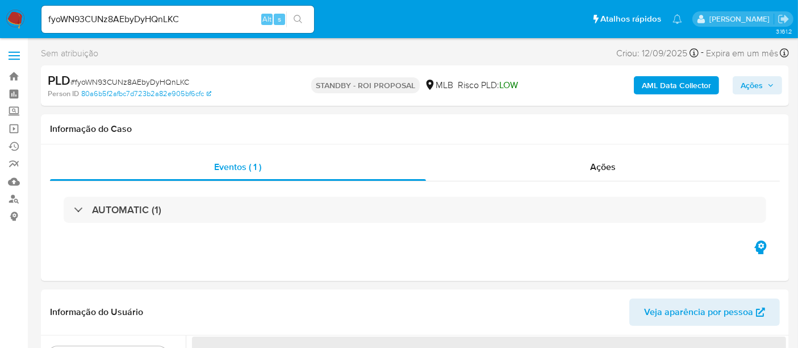
select select "10"
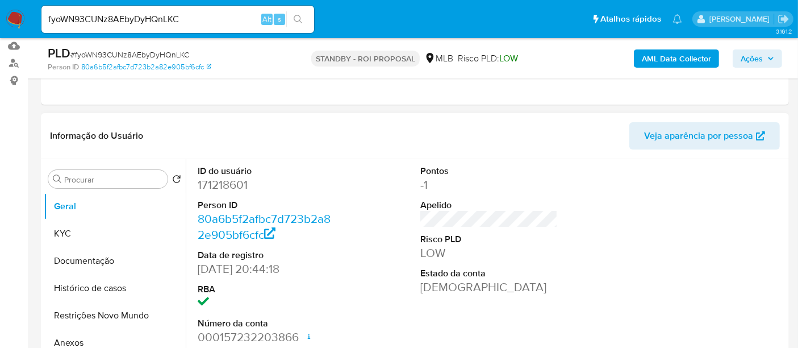
scroll to position [189, 0]
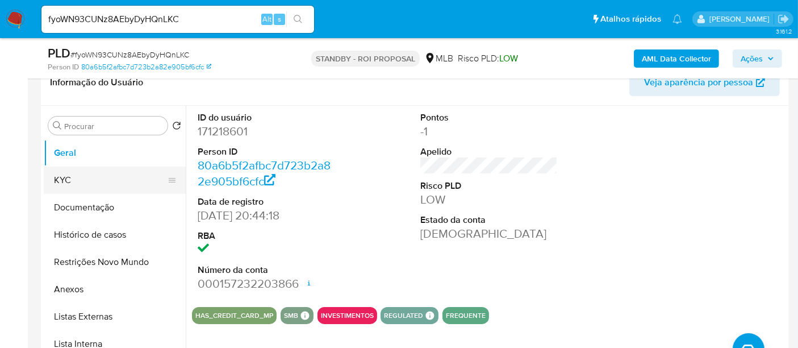
click at [80, 181] on button "KYC" at bounding box center [110, 180] width 133 height 27
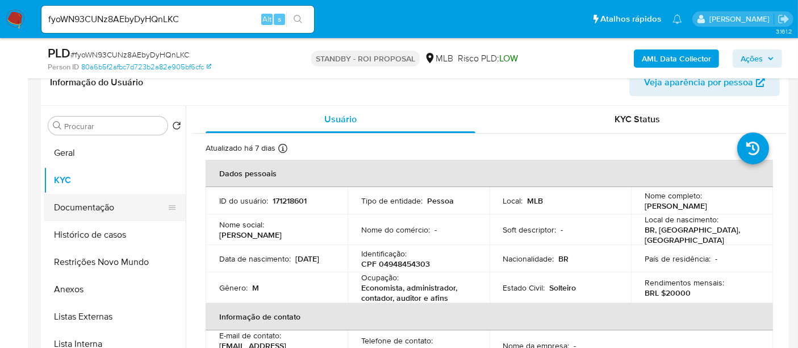
click at [71, 203] on button "Documentação" at bounding box center [110, 207] width 133 height 27
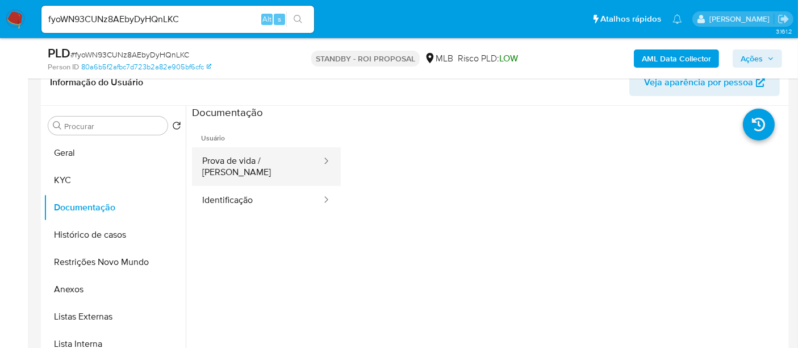
click at [256, 162] on button "Prova de vida / [PERSON_NAME]" at bounding box center [257, 166] width 131 height 39
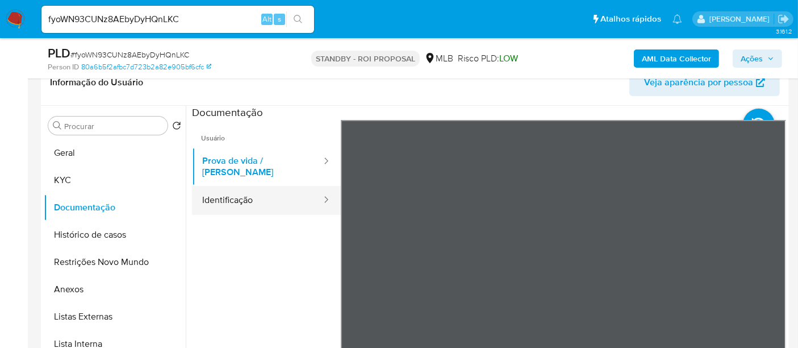
click at [231, 193] on button "Identificação" at bounding box center [257, 200] width 131 height 29
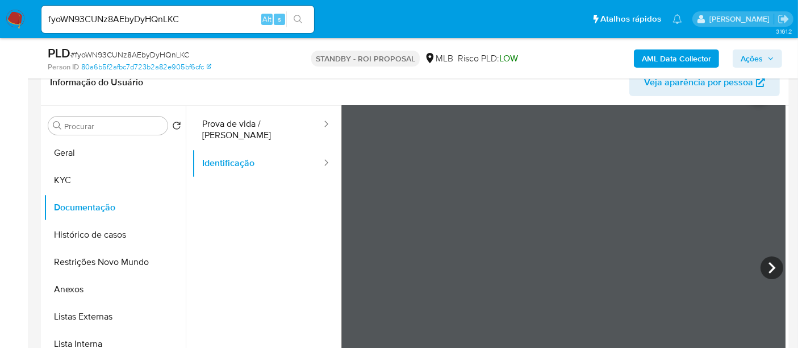
scroll to position [63, 0]
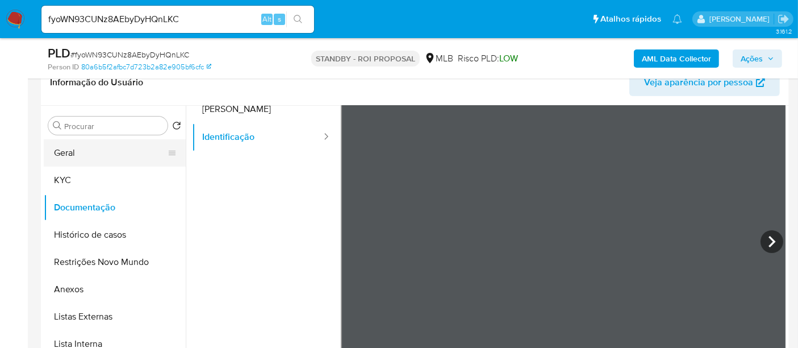
drag, startPoint x: 78, startPoint y: 152, endPoint x: 97, endPoint y: 156, distance: 19.7
click at [78, 152] on button "Geral" at bounding box center [110, 152] width 133 height 27
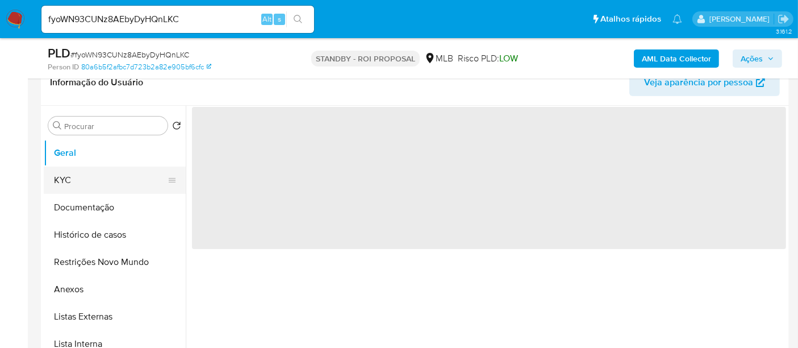
scroll to position [0, 0]
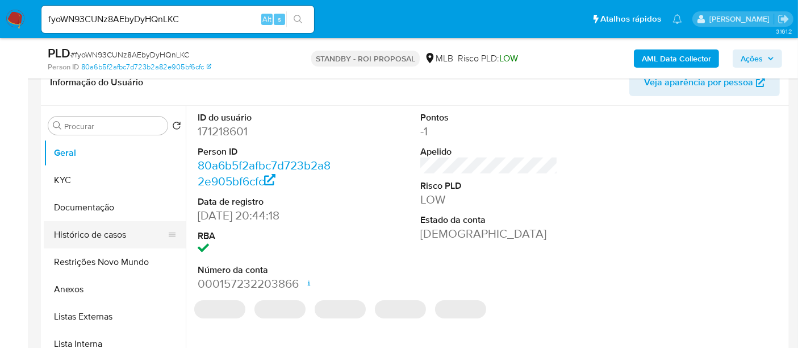
click at [110, 231] on button "Histórico de casos" at bounding box center [110, 234] width 133 height 27
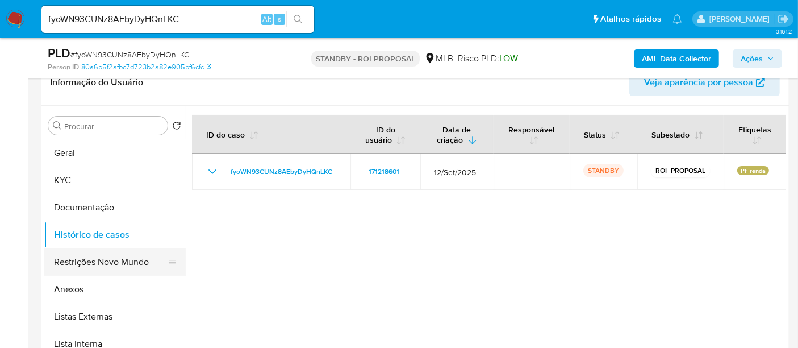
click at [110, 256] on button "Restrições Novo Mundo" at bounding box center [110, 261] width 133 height 27
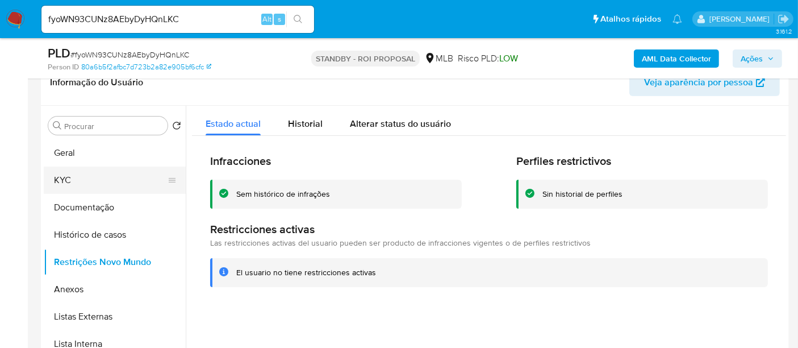
click at [73, 178] on button "KYC" at bounding box center [110, 180] width 133 height 27
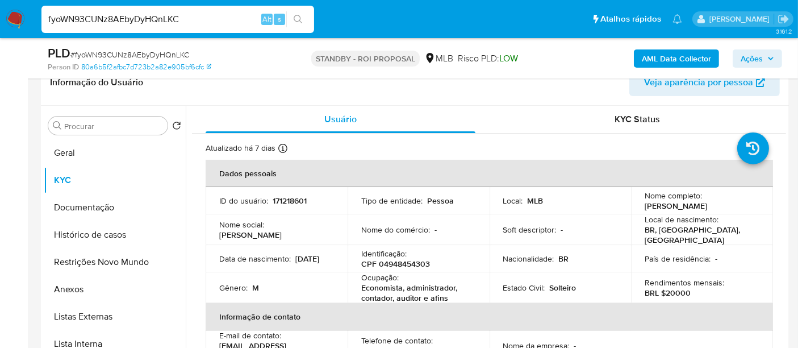
drag, startPoint x: 205, startPoint y: 19, endPoint x: 0, endPoint y: 16, distance: 204.6
click at [0, 16] on nav "Pausado Ver notificaciones fyoWN93CUNz8AEbyDyHQnLKC Alt s Atalhos rápidos Presi…" at bounding box center [399, 19] width 798 height 38
paste input "5Ld2O1KmXKqvWpuVuJooNKh8"
type input "5Ld2O1KmXKqvWpuVuJooNKh8"
click at [303, 19] on button "search-icon" at bounding box center [297, 19] width 23 height 16
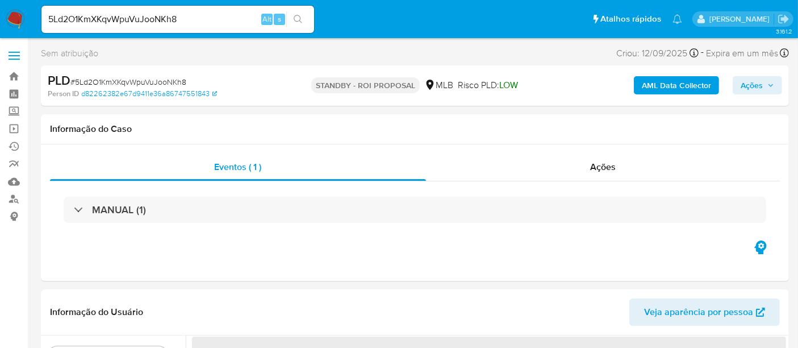
select select "10"
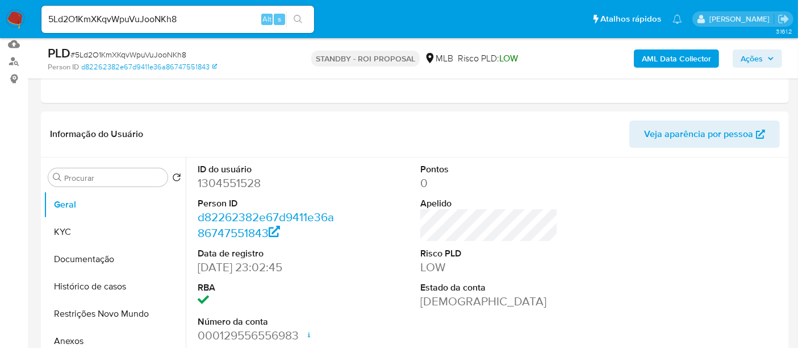
scroll to position [189, 0]
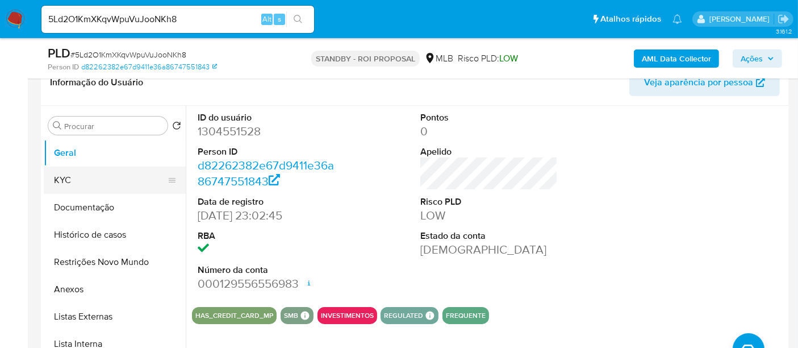
click at [95, 170] on button "KYC" at bounding box center [110, 180] width 133 height 27
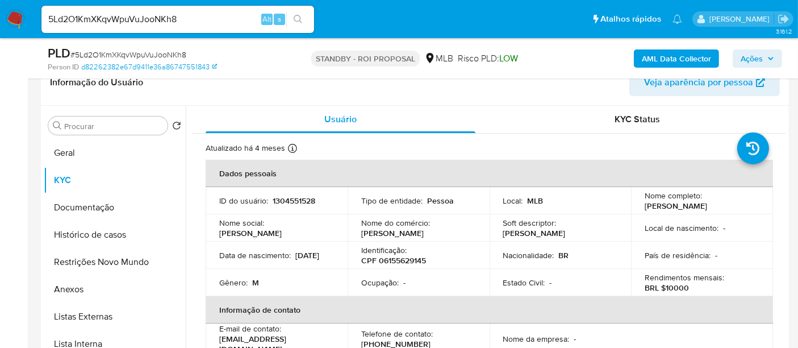
drag, startPoint x: 220, startPoint y: 259, endPoint x: 266, endPoint y: 259, distance: 46.0
click at [266, 259] on div "Data de nascimento : 09/10/2000" at bounding box center [276, 255] width 115 height 10
copy p "09/10/2000"
click at [99, 203] on button "Documentação" at bounding box center [110, 207] width 133 height 27
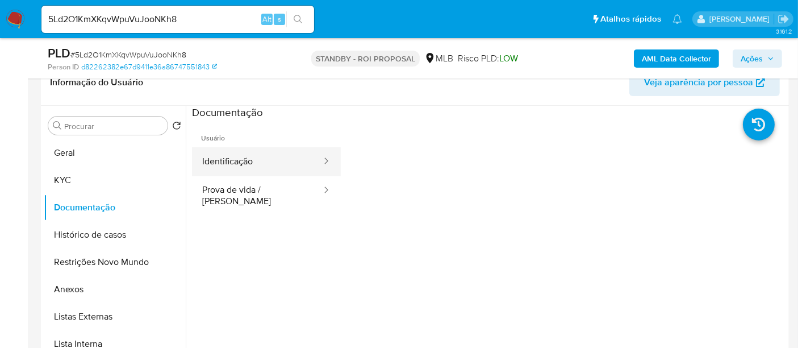
click at [265, 162] on button "Identificação" at bounding box center [257, 161] width 131 height 29
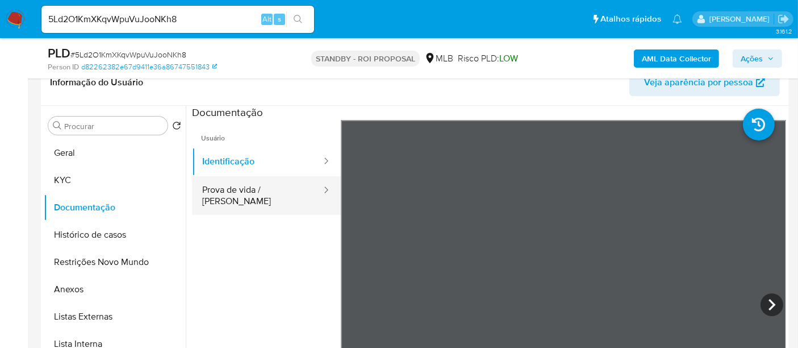
click at [234, 190] on button "Prova de vida / [PERSON_NAME]" at bounding box center [257, 195] width 131 height 39
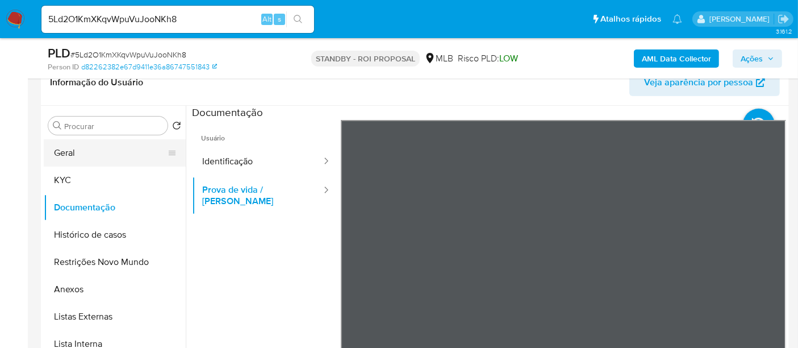
click at [72, 148] on button "Geral" at bounding box center [110, 152] width 133 height 27
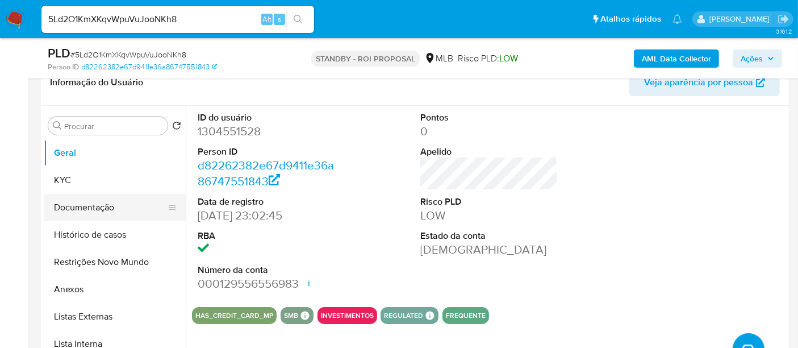
click at [93, 201] on button "Documentação" at bounding box center [110, 207] width 133 height 27
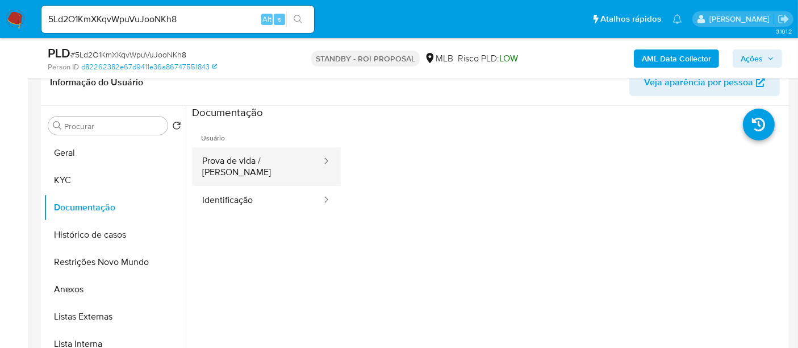
click at [276, 163] on button "Prova de vida / [PERSON_NAME]" at bounding box center [257, 166] width 131 height 39
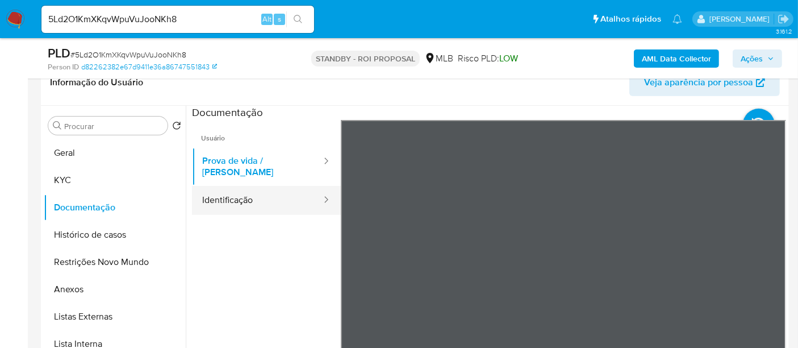
click at [225, 195] on button "Identificação" at bounding box center [257, 200] width 131 height 29
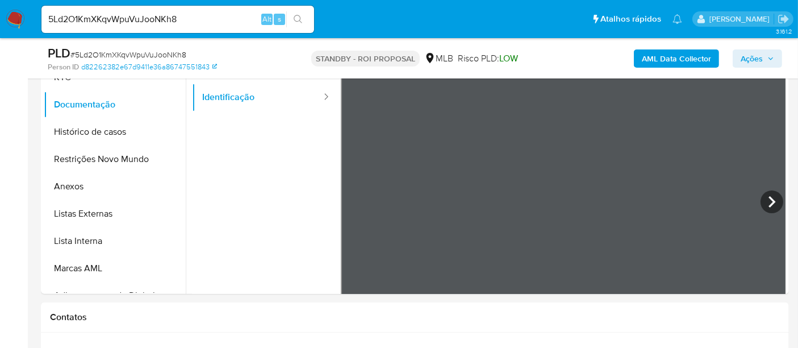
scroll to position [297, 0]
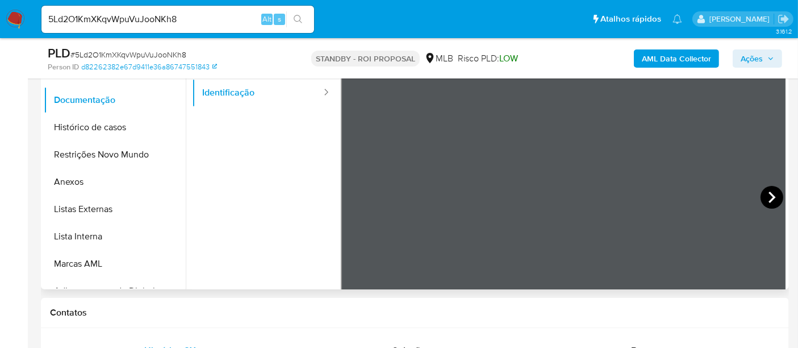
click at [764, 193] on icon at bounding box center [772, 197] width 23 height 23
click at [352, 193] on icon at bounding box center [355, 197] width 23 height 23
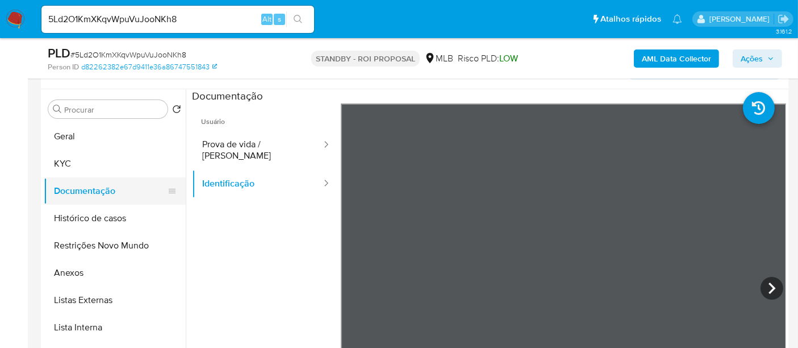
scroll to position [170, 0]
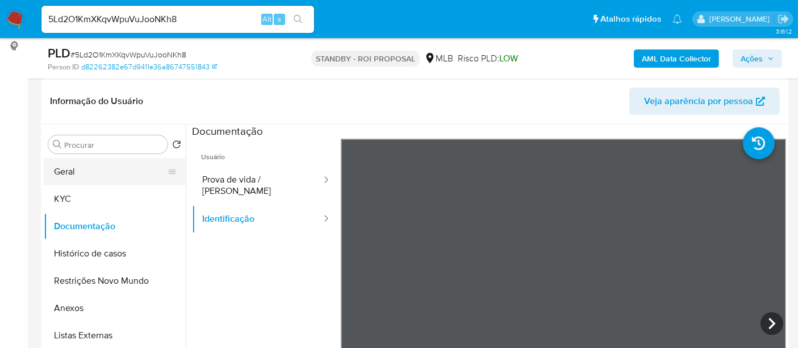
click at [82, 164] on button "Geral" at bounding box center [110, 171] width 133 height 27
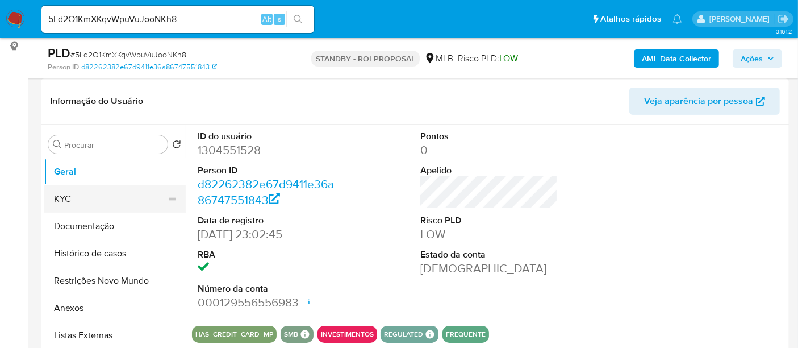
click at [74, 197] on button "KYC" at bounding box center [110, 198] width 133 height 27
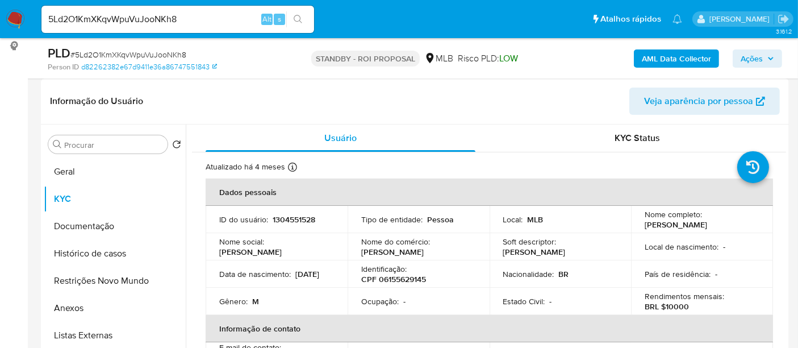
scroll to position [242, 0]
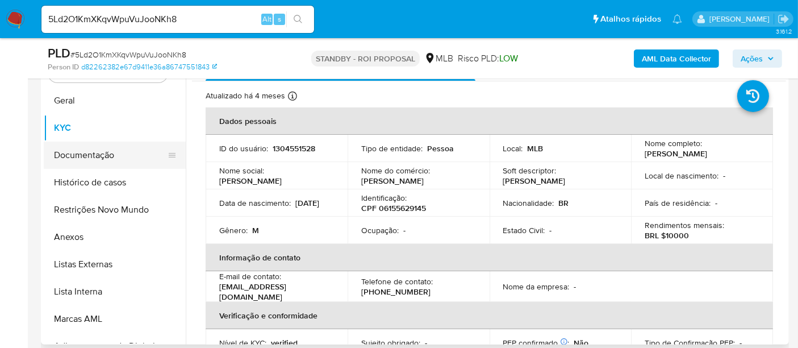
click at [91, 148] on button "Documentação" at bounding box center [110, 155] width 133 height 27
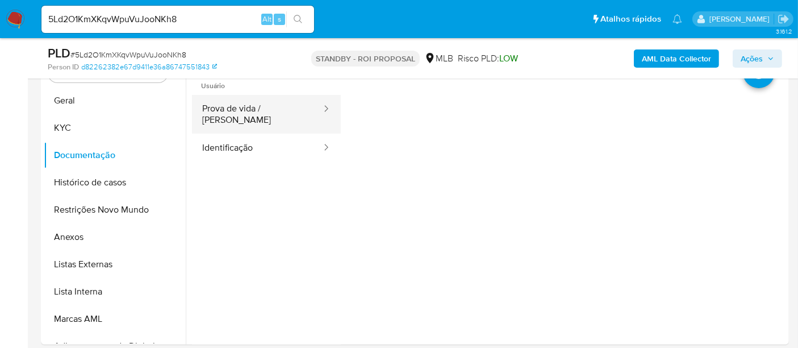
click at [271, 105] on button "Prova de vida / [PERSON_NAME]" at bounding box center [257, 114] width 131 height 39
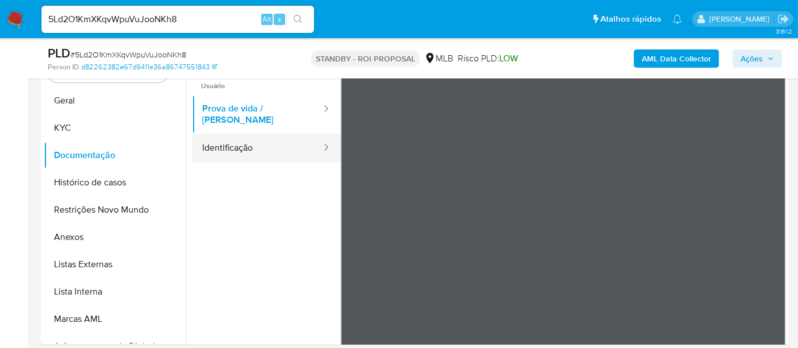
click at [235, 138] on button "Identificação" at bounding box center [257, 148] width 131 height 29
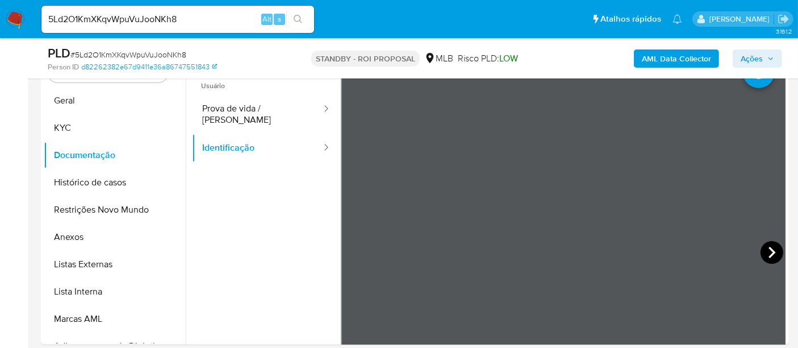
click at [769, 249] on icon at bounding box center [772, 252] width 23 height 23
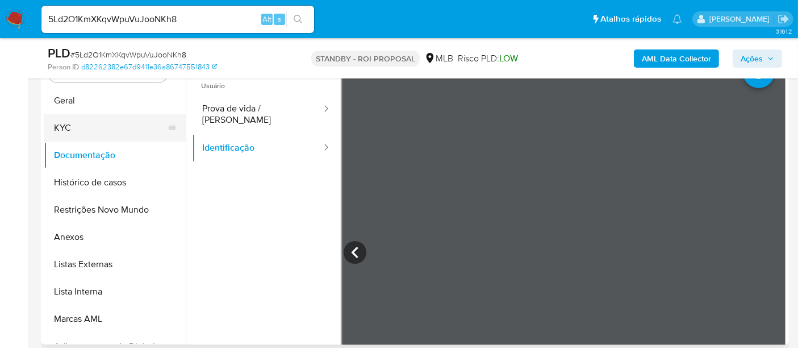
click at [71, 122] on button "KYC" at bounding box center [110, 127] width 133 height 27
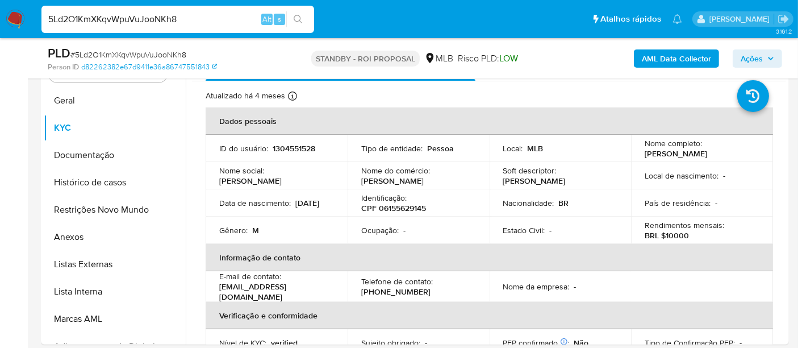
drag, startPoint x: 190, startPoint y: 14, endPoint x: 0, endPoint y: 78, distance: 200.4
paste input "62LRNo3rTIxbJoH2InnCbxcM"
type input "62LRNo3rTIxbJoH2InnCbxcM"
click at [297, 10] on div "62LRNo3rTIxbJoH2InnCbxcM Alt s" at bounding box center [177, 19] width 273 height 27
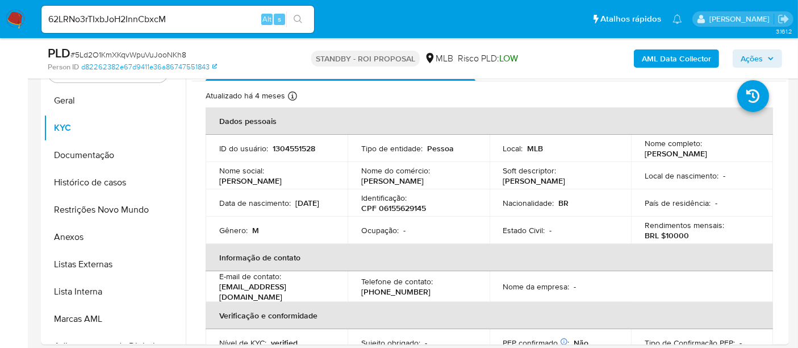
click at [297, 13] on button "search-icon" at bounding box center [297, 19] width 23 height 16
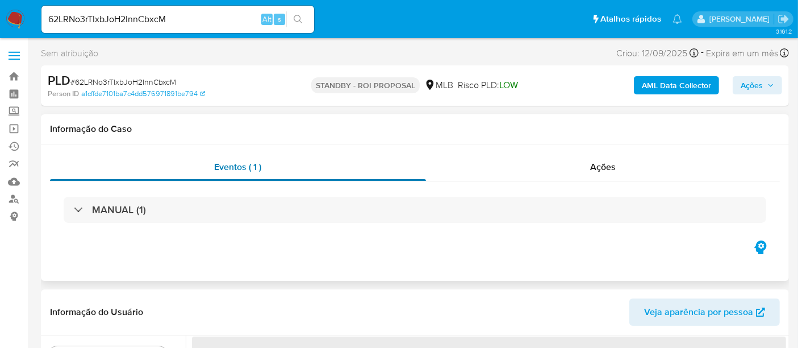
select select "10"
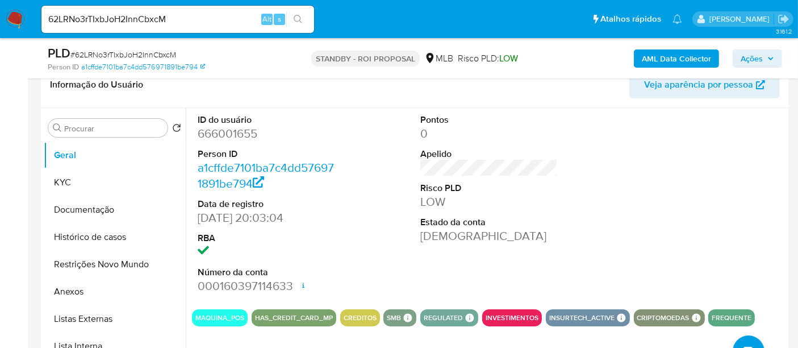
scroll to position [189, 0]
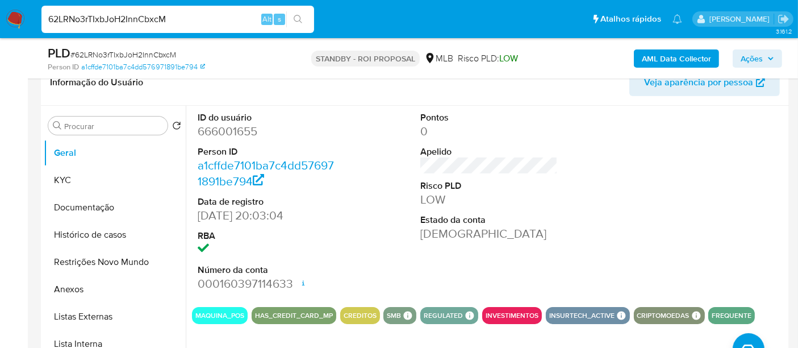
drag, startPoint x: 189, startPoint y: 18, endPoint x: 0, endPoint y: 48, distance: 191.6
click at [298, 18] on icon "search-icon" at bounding box center [298, 19] width 9 height 9
click at [68, 176] on button "KYC" at bounding box center [110, 180] width 133 height 27
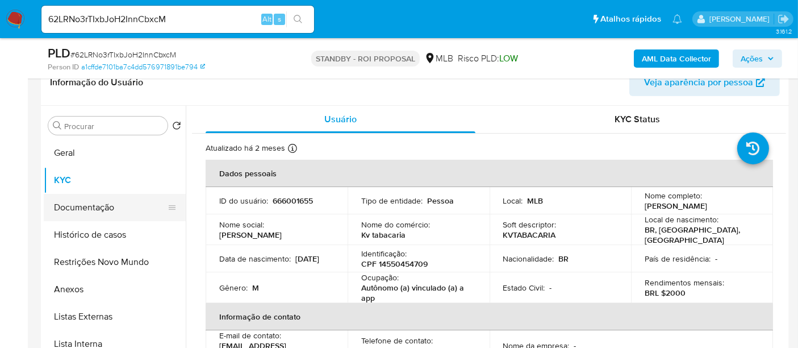
click at [110, 205] on button "Documentação" at bounding box center [110, 207] width 133 height 27
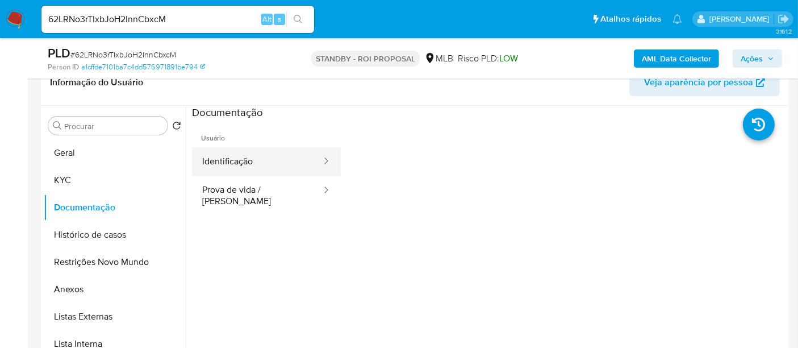
click at [245, 165] on button "Identificação" at bounding box center [257, 161] width 131 height 29
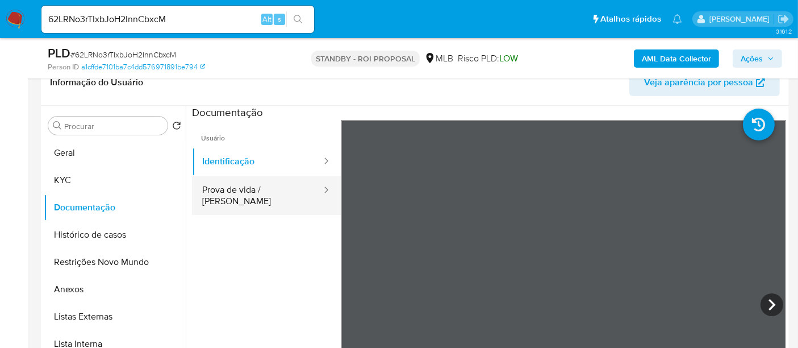
click at [256, 186] on button "Prova de vida / [PERSON_NAME]" at bounding box center [257, 195] width 131 height 39
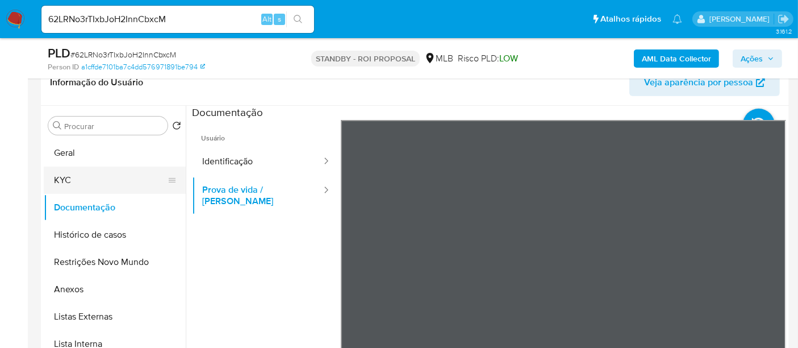
click at [83, 173] on button "KYC" at bounding box center [110, 180] width 133 height 27
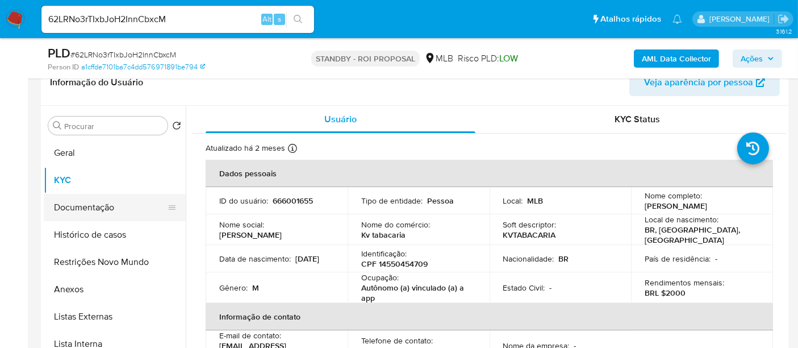
click at [87, 205] on button "Documentação" at bounding box center [110, 207] width 133 height 27
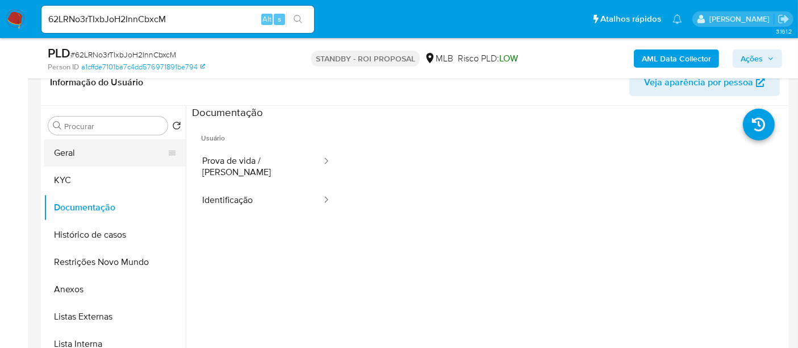
click at [78, 156] on button "Geral" at bounding box center [110, 152] width 133 height 27
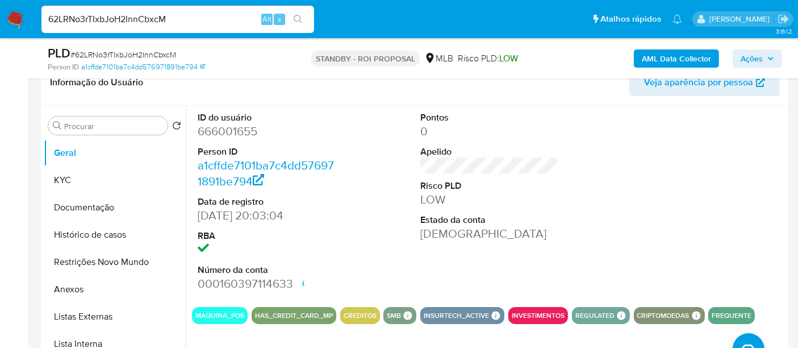
drag, startPoint x: 188, startPoint y: 20, endPoint x: 0, endPoint y: 25, distance: 188.2
click at [0, 25] on nav "Pausado Ver notificaciones 62LRNo3rTIxbJoH2InnCbxcM Alt s Atalhos rápidos Presi…" at bounding box center [399, 19] width 798 height 38
paste input "NAeXEmij1sR7HtkTjJsXHKkH"
type input "NAeXEmij1sR7HtkTjJsXHKkH"
click at [297, 15] on icon "search-icon" at bounding box center [298, 19] width 9 height 9
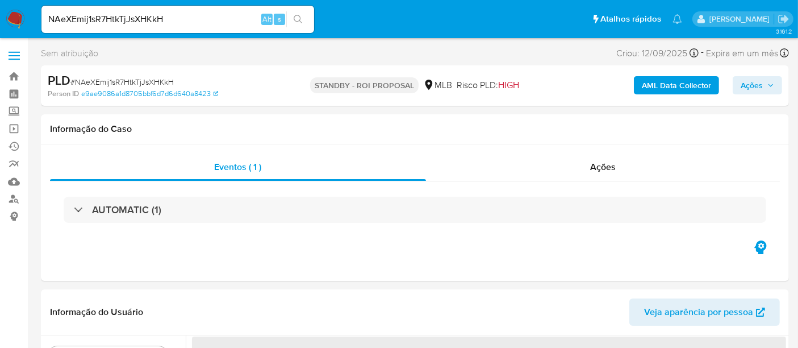
select select "10"
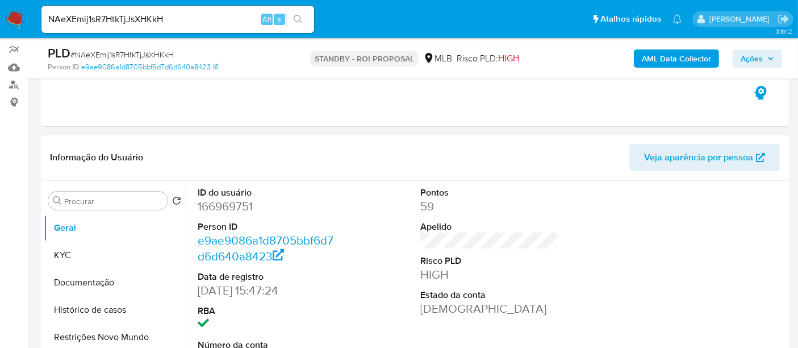
scroll to position [189, 0]
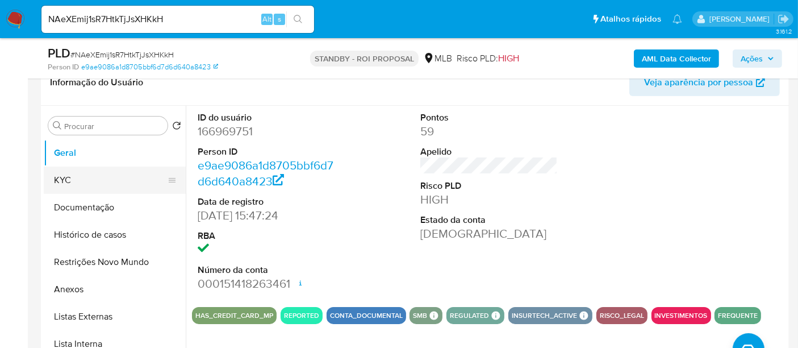
click at [101, 178] on button "KYC" at bounding box center [110, 180] width 133 height 27
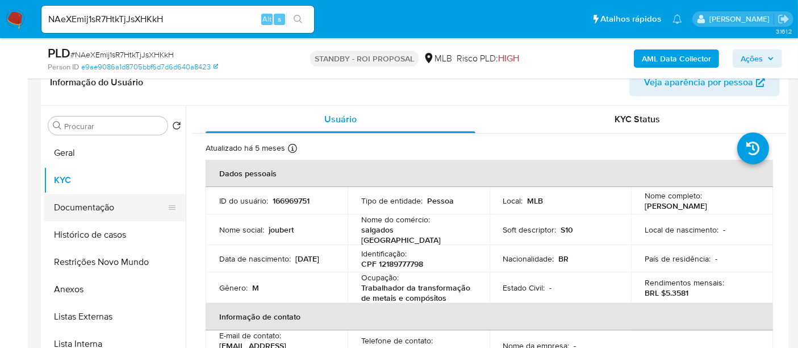
click at [65, 205] on button "Documentação" at bounding box center [110, 207] width 133 height 27
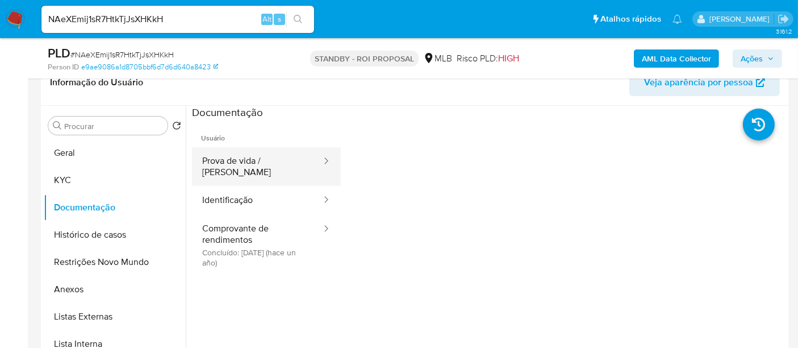
click at [264, 155] on button "Prova de vida / [PERSON_NAME]" at bounding box center [257, 166] width 131 height 39
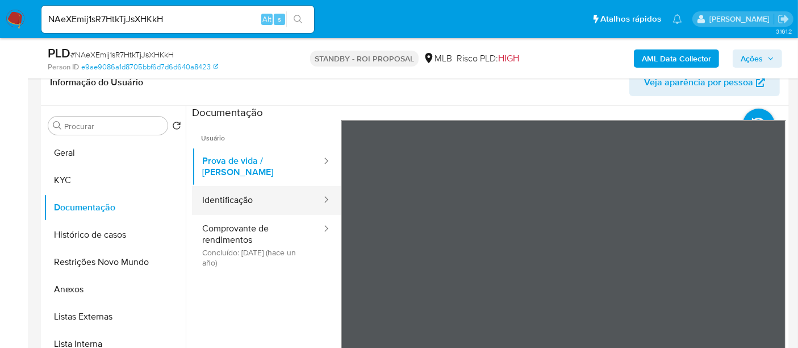
click at [239, 192] on button "Identificação" at bounding box center [257, 200] width 131 height 29
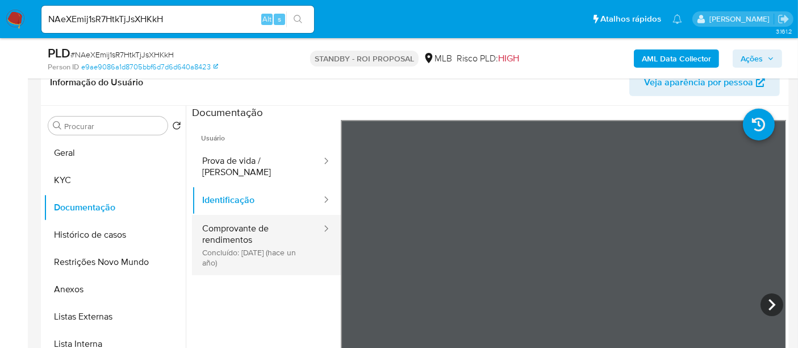
click at [224, 222] on button "Comprovante de rendimentos Concluído: 19/06/2024 (hace un año)" at bounding box center [257, 245] width 131 height 60
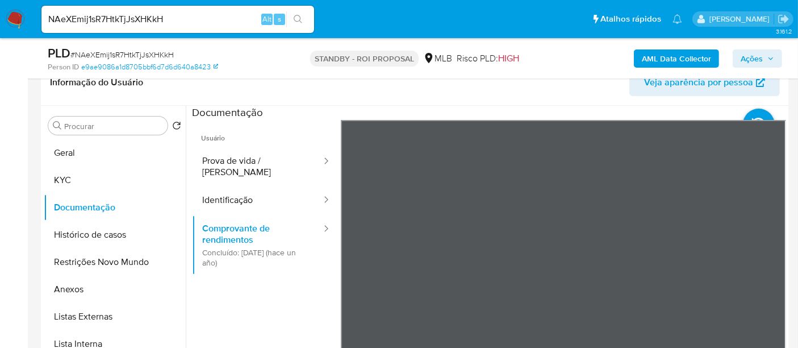
click at [60, 176] on button "KYC" at bounding box center [110, 180] width 133 height 27
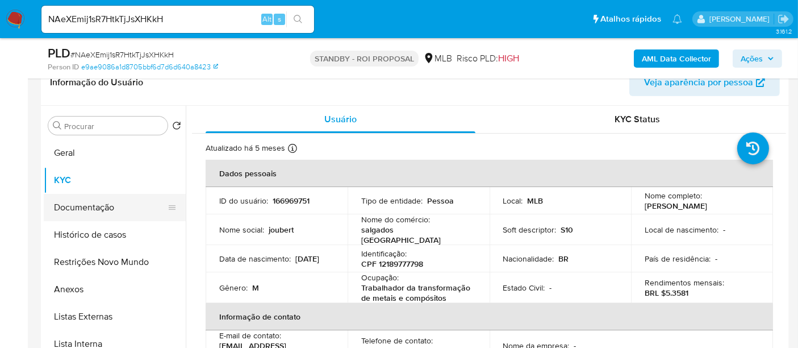
click at [82, 209] on button "Documentação" at bounding box center [110, 207] width 133 height 27
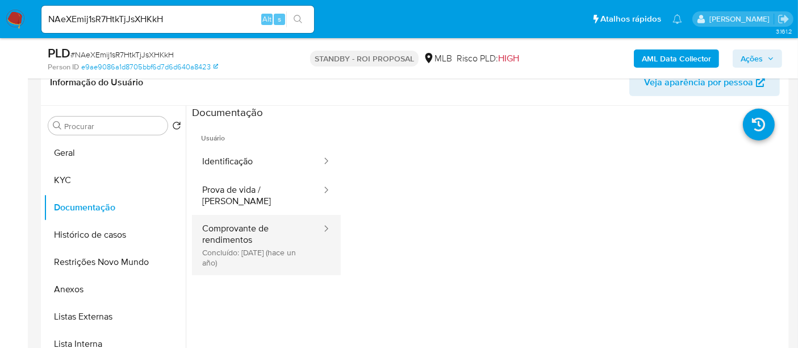
click at [223, 230] on button "Comprovante de rendimentos Concluído: 19/06/2024 (hace un año)" at bounding box center [257, 245] width 131 height 60
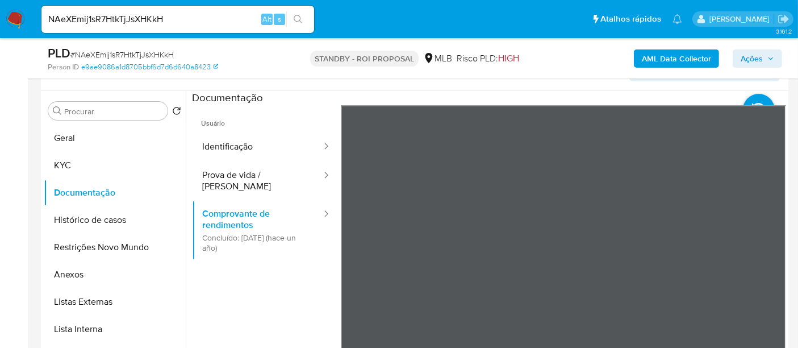
scroll to position [208, 0]
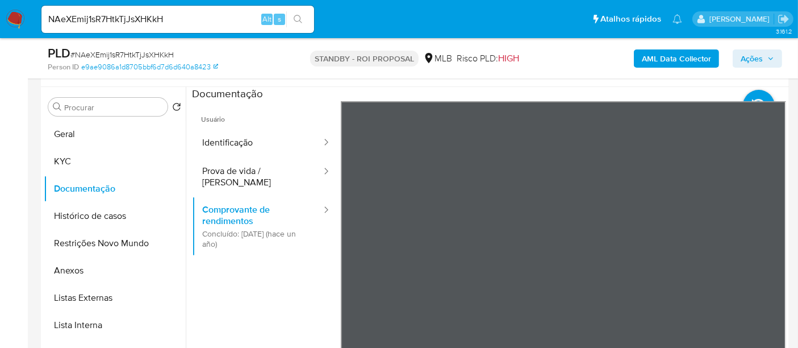
click at [335, 224] on div "Usuário Identificação Prova de vida / Selfie Comprovante de rendimentos Concluí…" at bounding box center [489, 283] width 594 height 364
drag, startPoint x: 61, startPoint y: 130, endPoint x: 69, endPoint y: 131, distance: 7.4
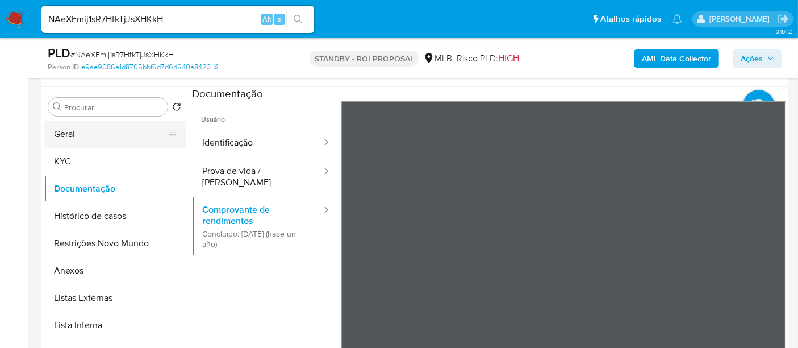
click at [61, 130] on button "Geral" at bounding box center [110, 133] width 133 height 27
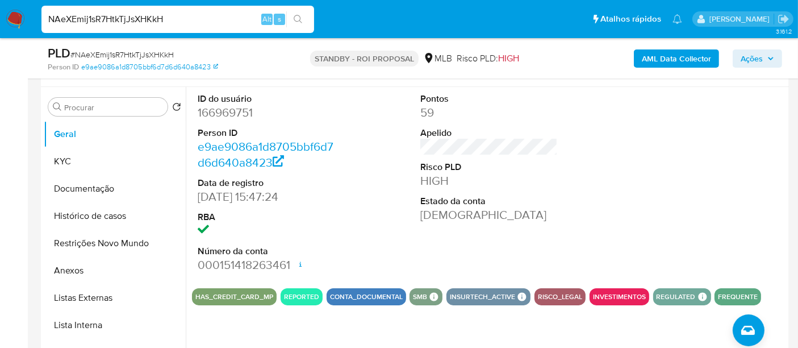
drag, startPoint x: 185, startPoint y: 19, endPoint x: 0, endPoint y: 43, distance: 186.2
paste input "QPSFb96errPHcT7DYMylnybg"
type input "QPSFb96errPHcT7DYMylnybg"
click at [296, 15] on icon "search-icon" at bounding box center [298, 19] width 9 height 9
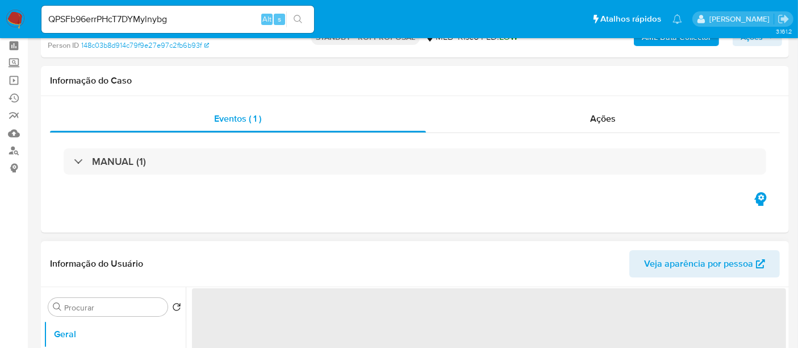
select select "10"
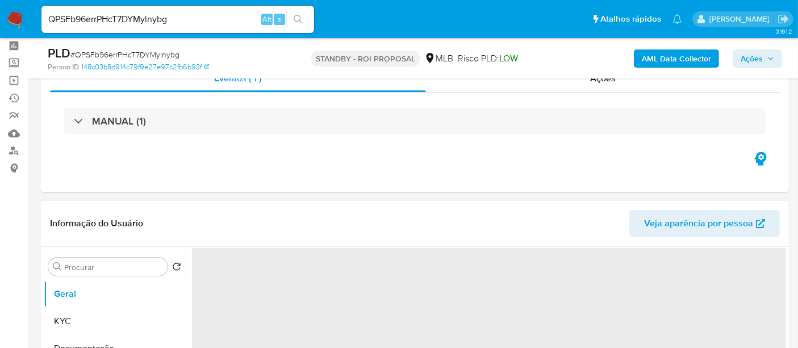
scroll to position [126, 0]
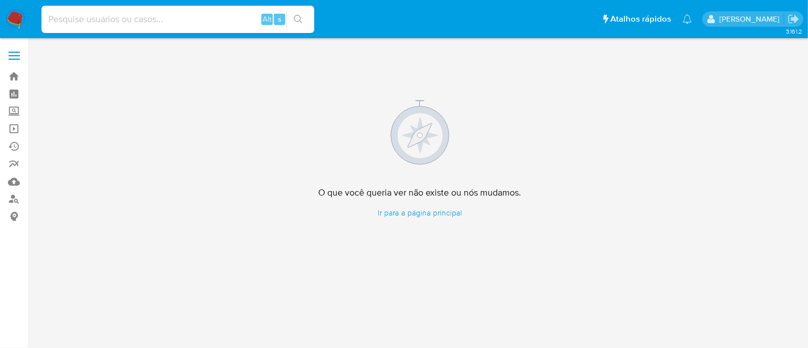
click at [134, 19] on input at bounding box center [177, 19] width 273 height 15
paste input "1640663824"
type input "1640663824"
click at [296, 17] on icon "search-icon" at bounding box center [298, 19] width 9 height 9
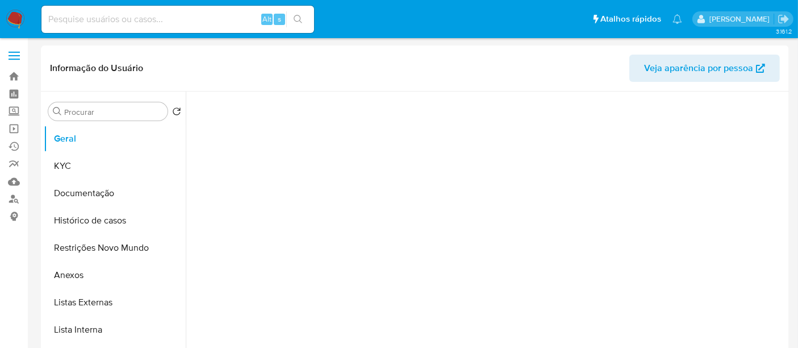
select select "10"
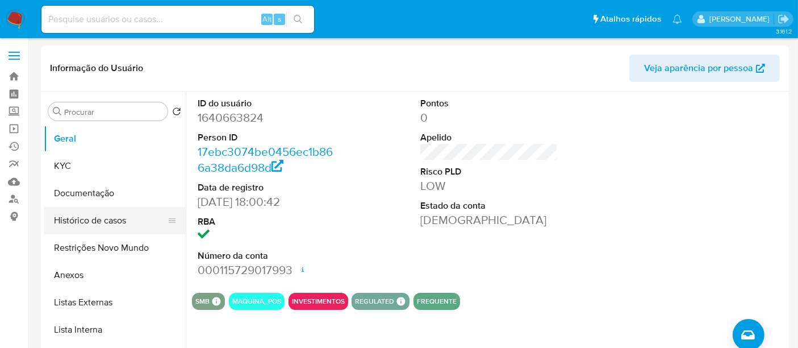
click at [85, 223] on button "Histórico de casos" at bounding box center [110, 220] width 133 height 27
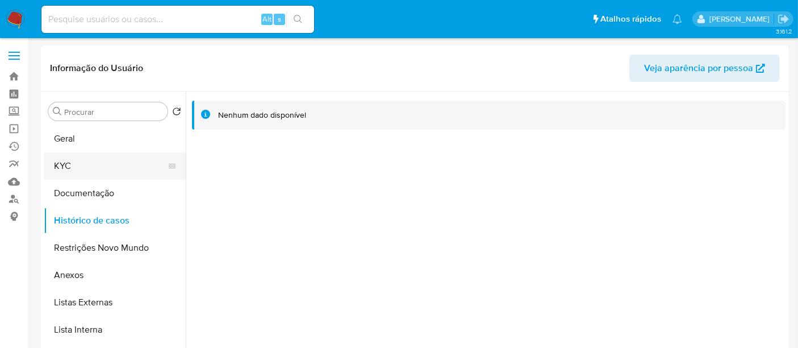
click at [70, 165] on button "KYC" at bounding box center [110, 165] width 133 height 27
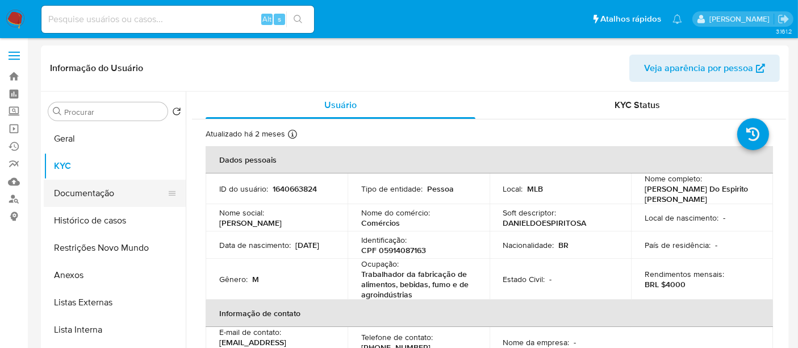
click at [92, 189] on button "Documentação" at bounding box center [110, 193] width 133 height 27
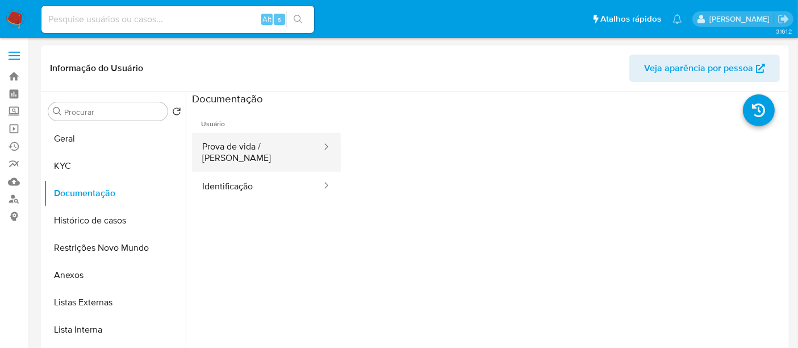
click at [242, 139] on button "Prova de vida / [PERSON_NAME]" at bounding box center [257, 152] width 131 height 39
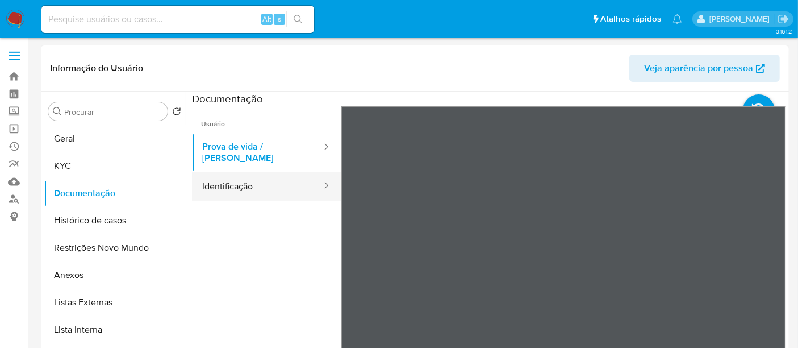
click at [220, 177] on button "Identificação" at bounding box center [257, 186] width 131 height 29
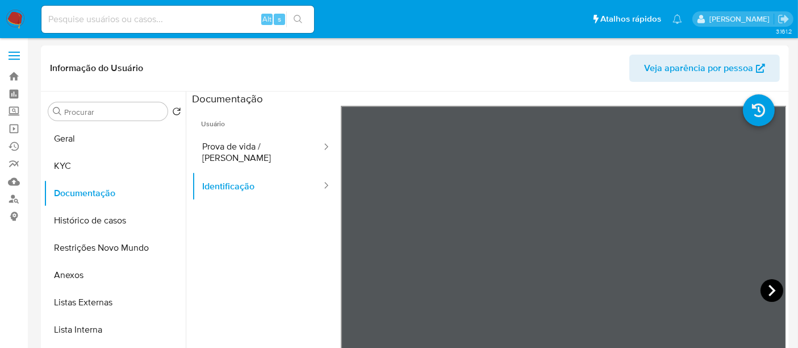
click at [773, 288] on icon at bounding box center [772, 290] width 23 height 23
click at [190, 18] on input at bounding box center [177, 19] width 273 height 15
paste input "1640663824"
click at [298, 15] on icon "search-icon" at bounding box center [298, 19] width 9 height 9
drag, startPoint x: 114, startPoint y: 14, endPoint x: 0, endPoint y: 23, distance: 114.1
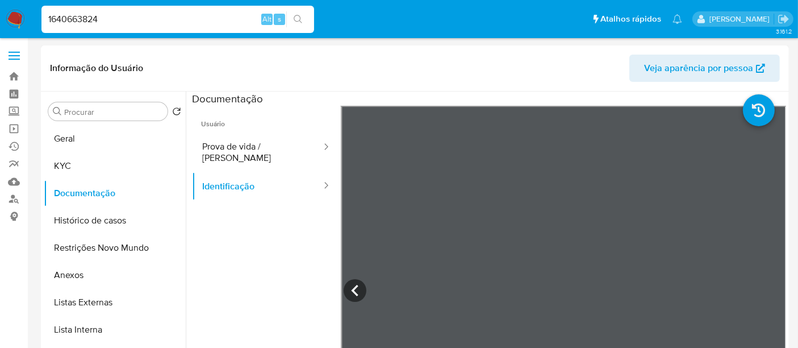
click at [0, 23] on nav "Pausado Ver notificaciones 1640663824 Alt s Atalhos rápidos Presiona las siguie…" at bounding box center [399, 19] width 798 height 38
paste input "2467915069"
type input "2467915069"
click at [298, 15] on icon "search-icon" at bounding box center [298, 19] width 9 height 9
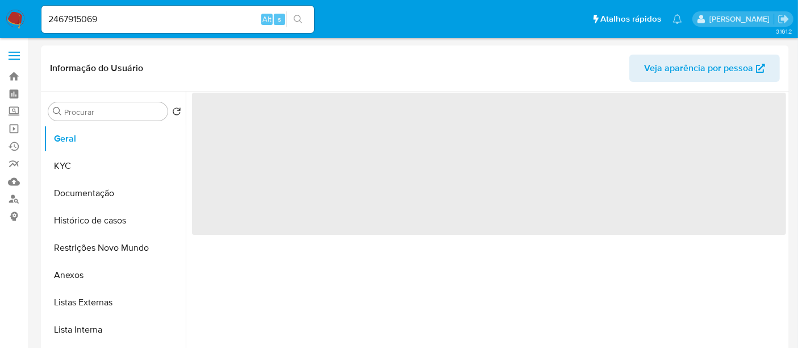
select select "10"
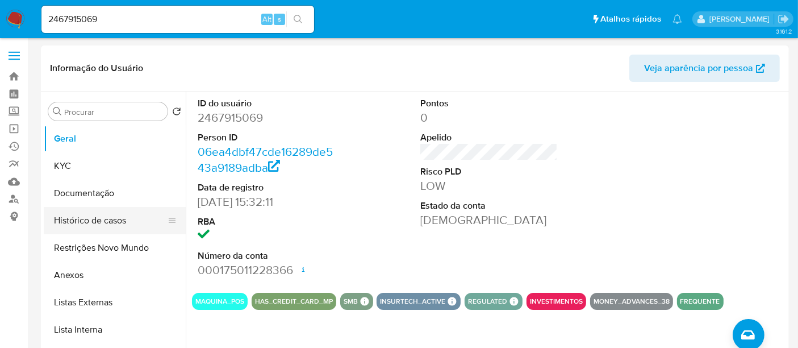
click at [98, 216] on button "Histórico de casos" at bounding box center [110, 220] width 133 height 27
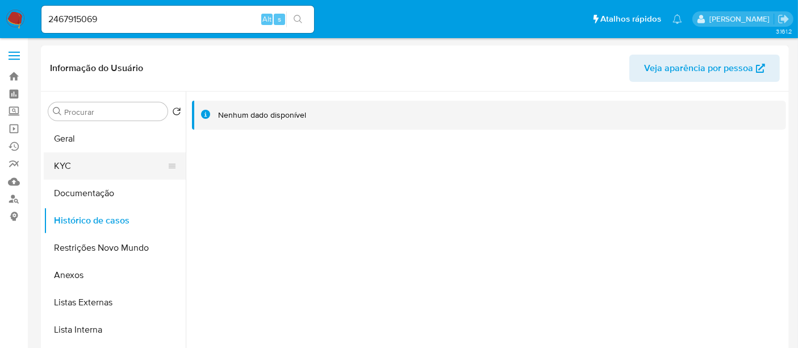
click at [62, 165] on button "KYC" at bounding box center [110, 165] width 133 height 27
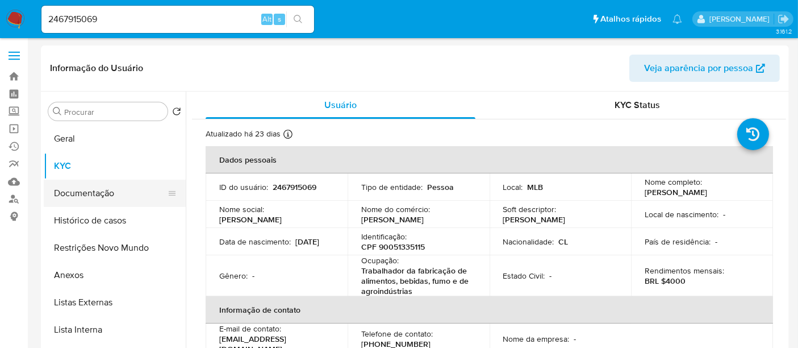
drag, startPoint x: 100, startPoint y: 199, endPoint x: 109, endPoint y: 202, distance: 9.0
click at [99, 199] on button "Documentação" at bounding box center [110, 193] width 133 height 27
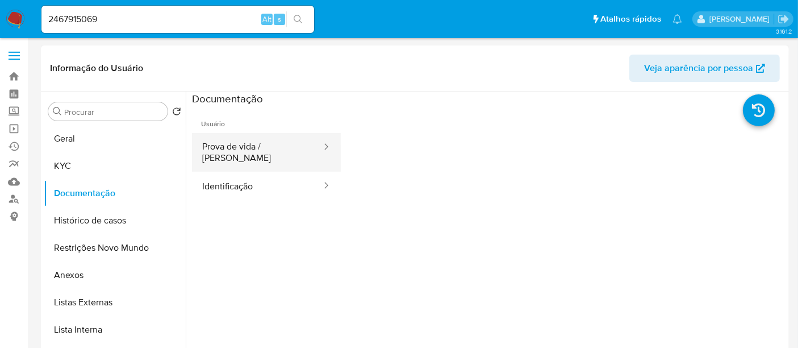
click at [269, 150] on button "Prova de vida / [PERSON_NAME]" at bounding box center [257, 152] width 131 height 39
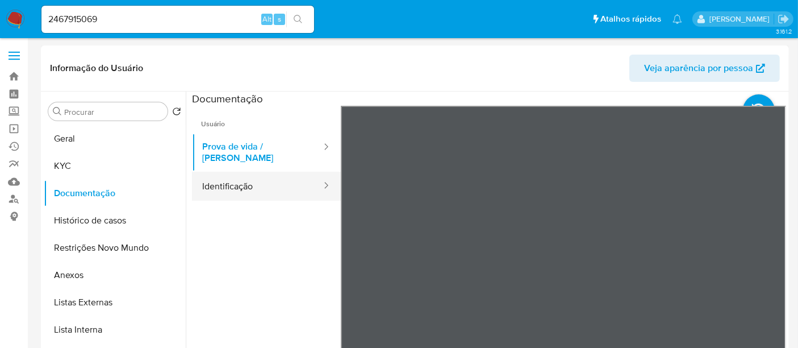
click at [244, 183] on button "Identificação" at bounding box center [257, 186] width 131 height 29
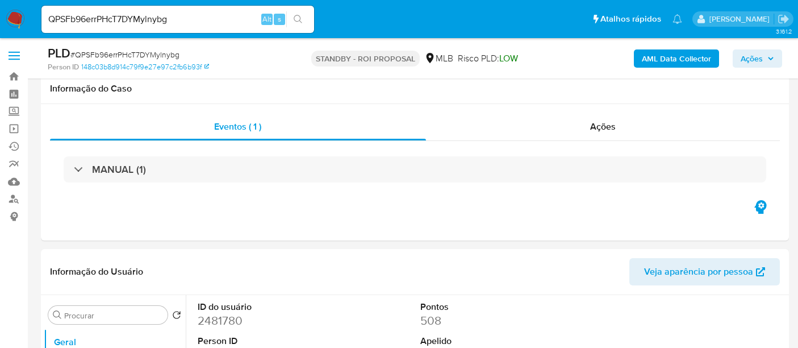
select select "10"
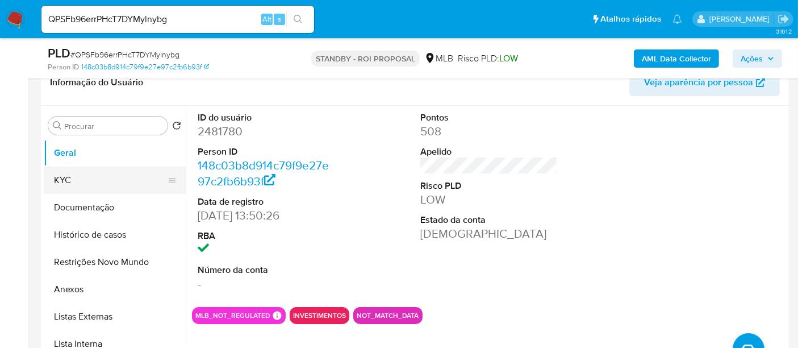
click at [80, 180] on button "KYC" at bounding box center [110, 180] width 133 height 27
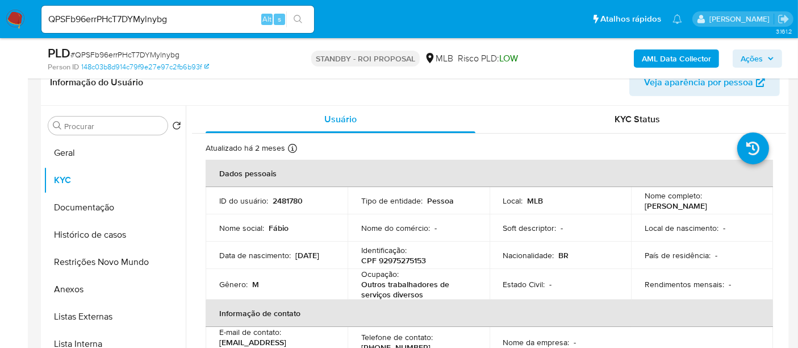
scroll to position [63, 0]
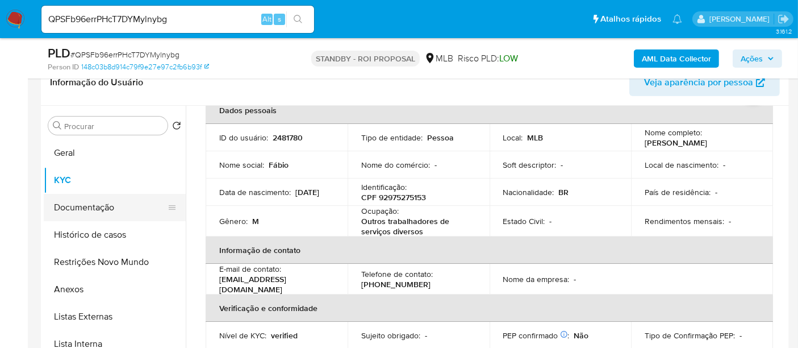
click at [84, 210] on button "Documentação" at bounding box center [110, 207] width 133 height 27
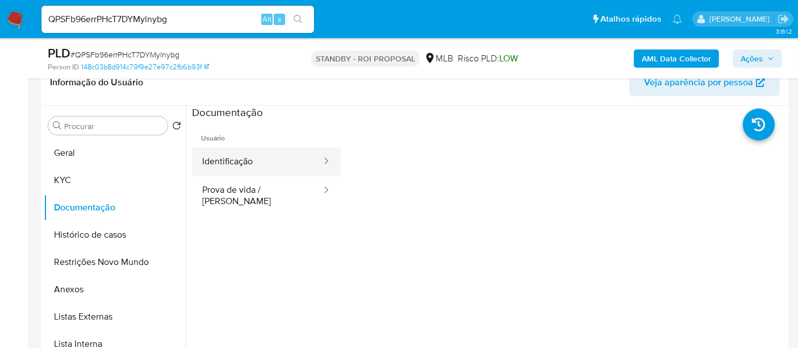
click at [253, 165] on button "Identificação" at bounding box center [257, 161] width 131 height 29
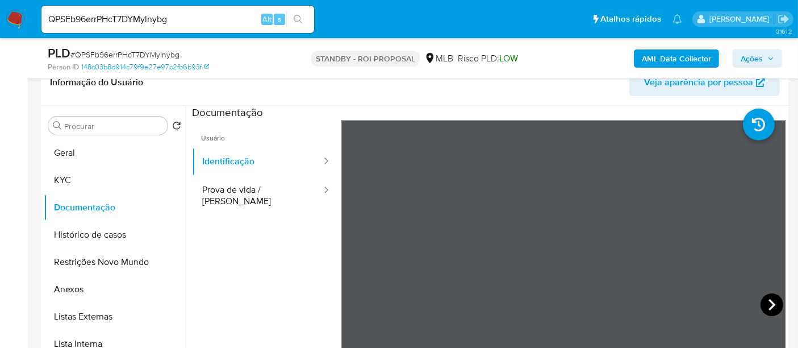
click at [765, 306] on icon at bounding box center [772, 304] width 23 height 23
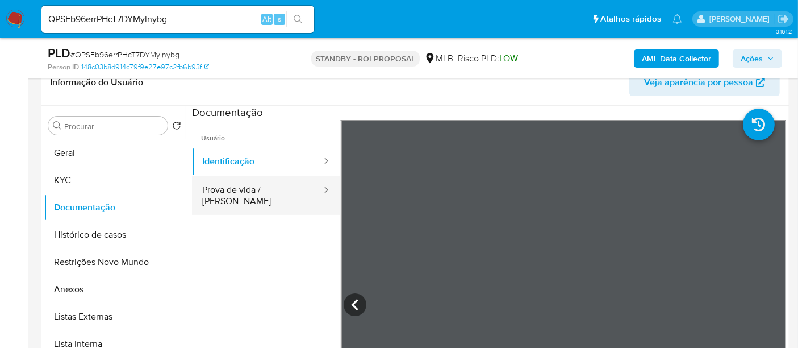
click at [242, 189] on button "Prova de vida / [PERSON_NAME]" at bounding box center [257, 195] width 131 height 39
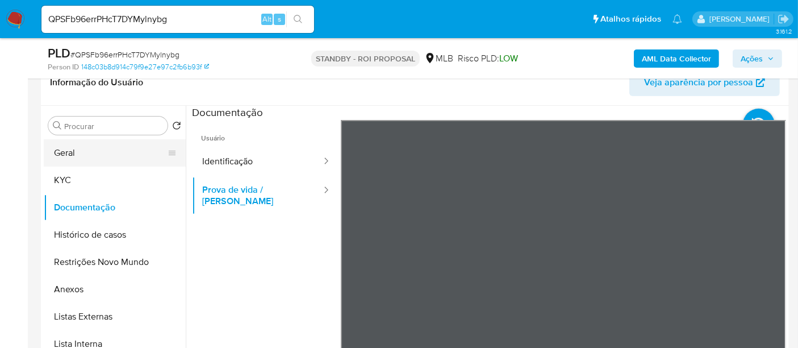
click at [84, 149] on button "Geral" at bounding box center [110, 152] width 133 height 27
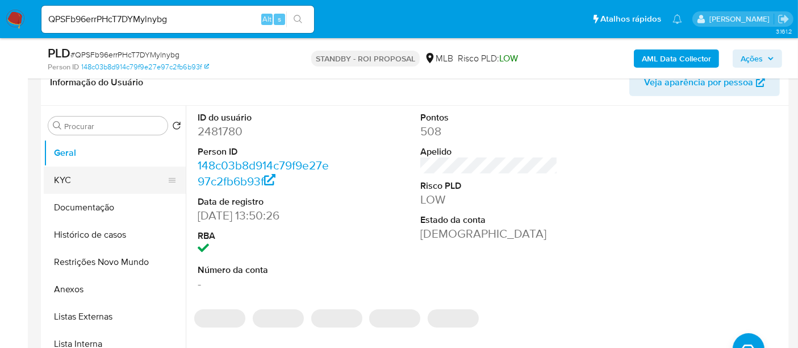
click at [81, 180] on button "KYC" at bounding box center [110, 180] width 133 height 27
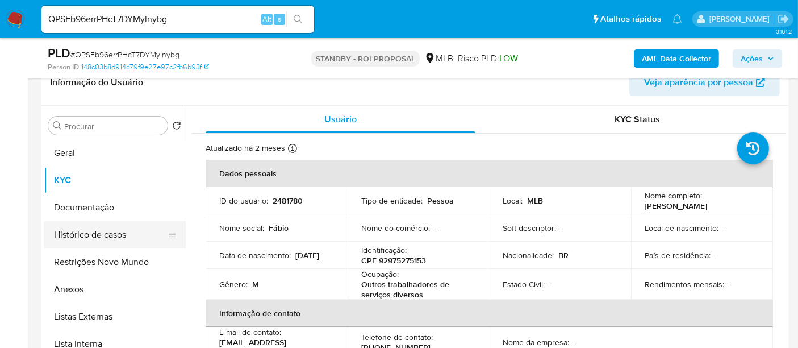
click at [102, 234] on button "Histórico de casos" at bounding box center [110, 234] width 133 height 27
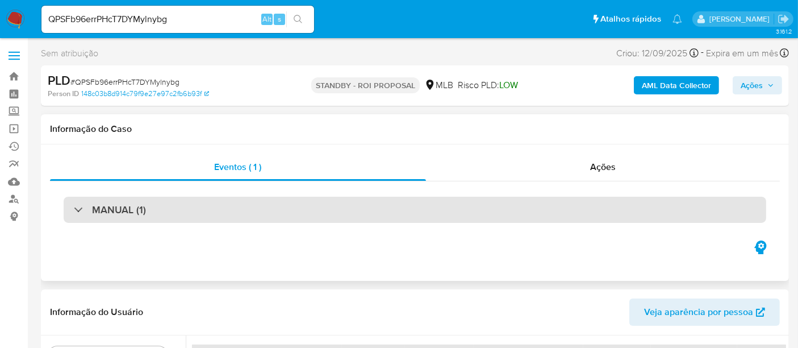
click at [139, 203] on h3 "MANUAL (1)" at bounding box center [119, 209] width 54 height 13
